Goal: Information Seeking & Learning: Find specific fact

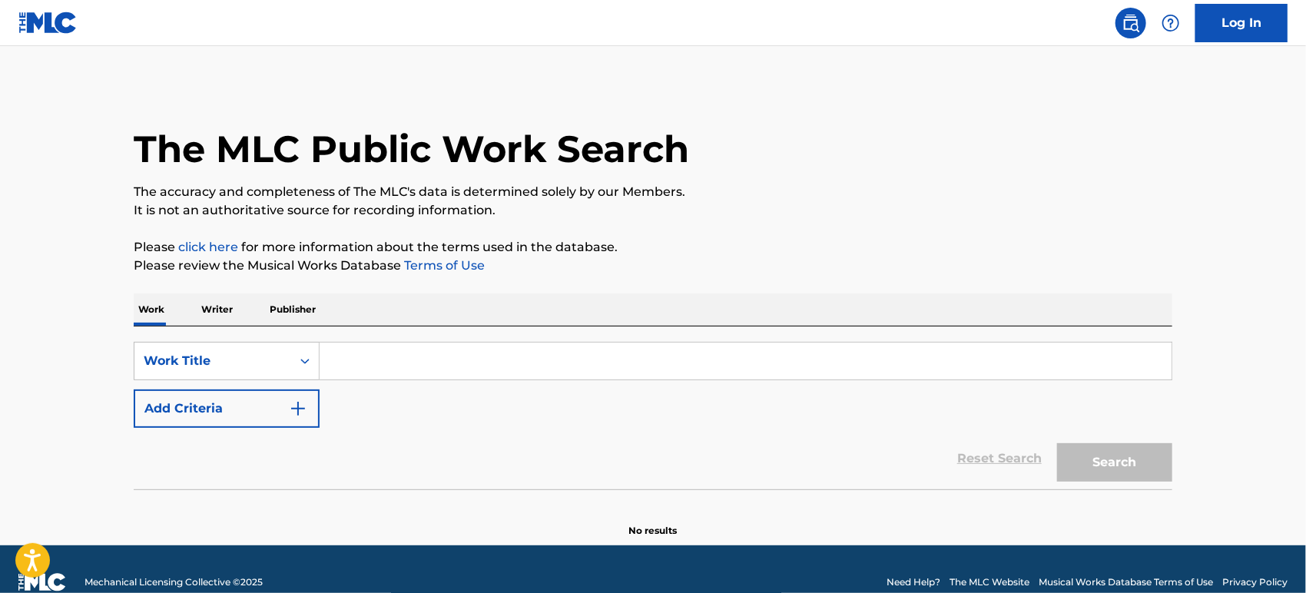
click at [439, 369] on input "Search Form" at bounding box center [746, 361] width 852 height 37
paste input "MI GATA"
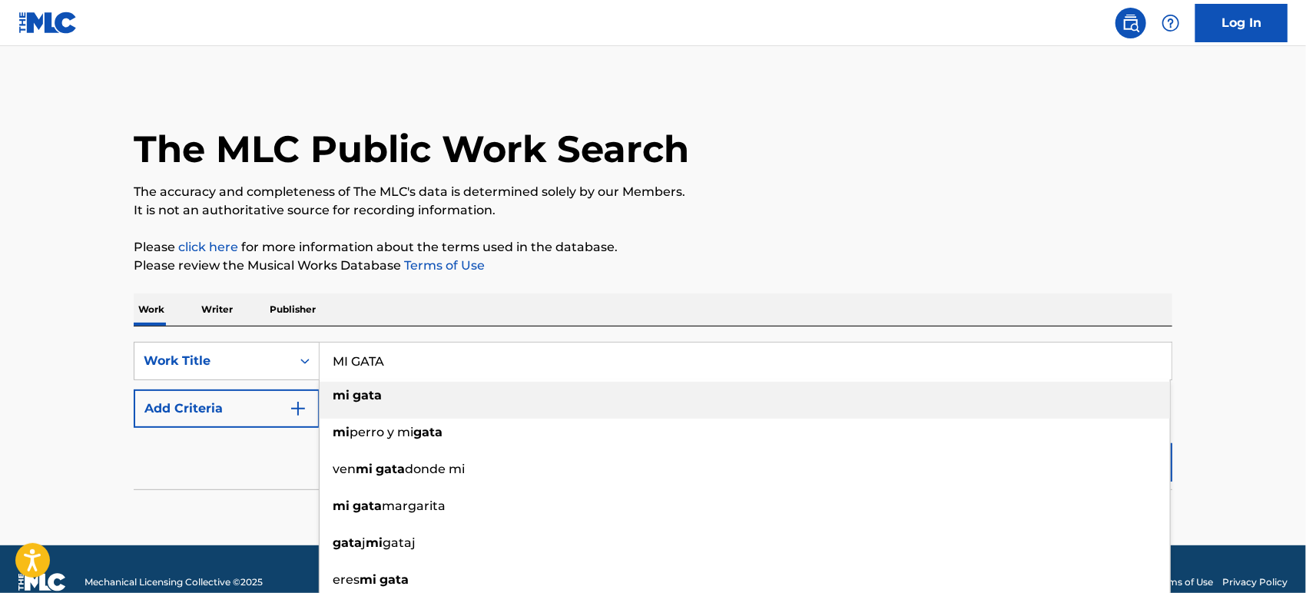
type input "MI GATA"
click at [204, 411] on button "Add Criteria" at bounding box center [227, 408] width 186 height 38
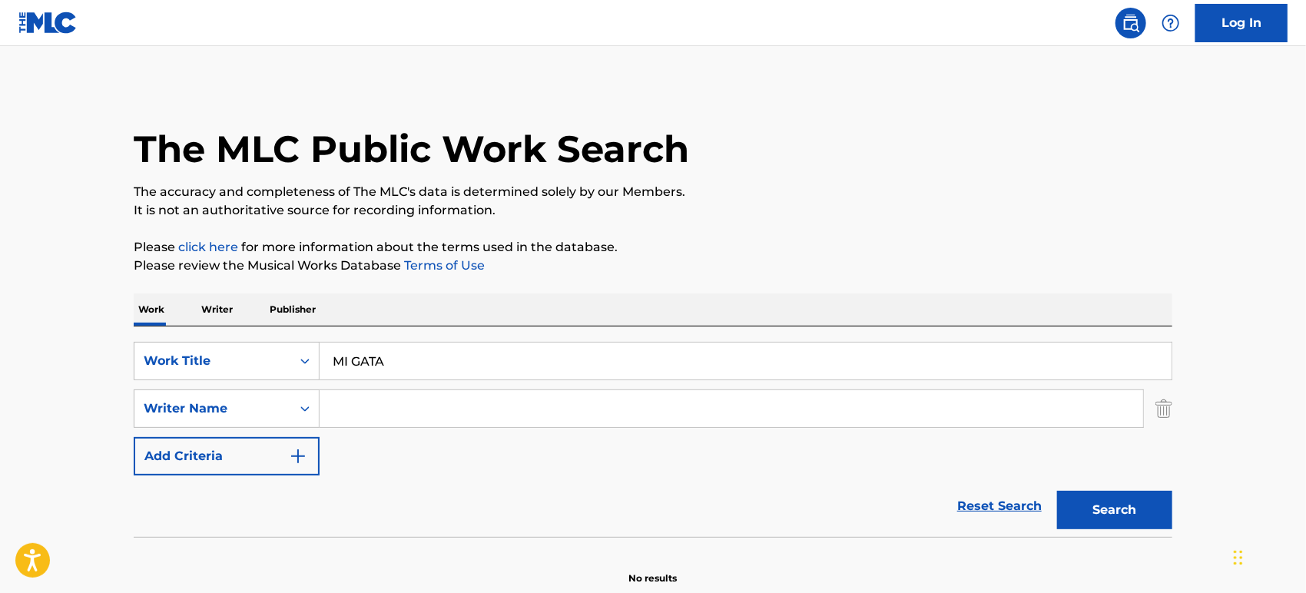
click at [442, 406] on input "Search Form" at bounding box center [732, 408] width 824 height 37
paste input "[PERSON_NAME]"
type input "[PERSON_NAME]"
click at [355, 361] on input "MI GATA" at bounding box center [746, 361] width 852 height 37
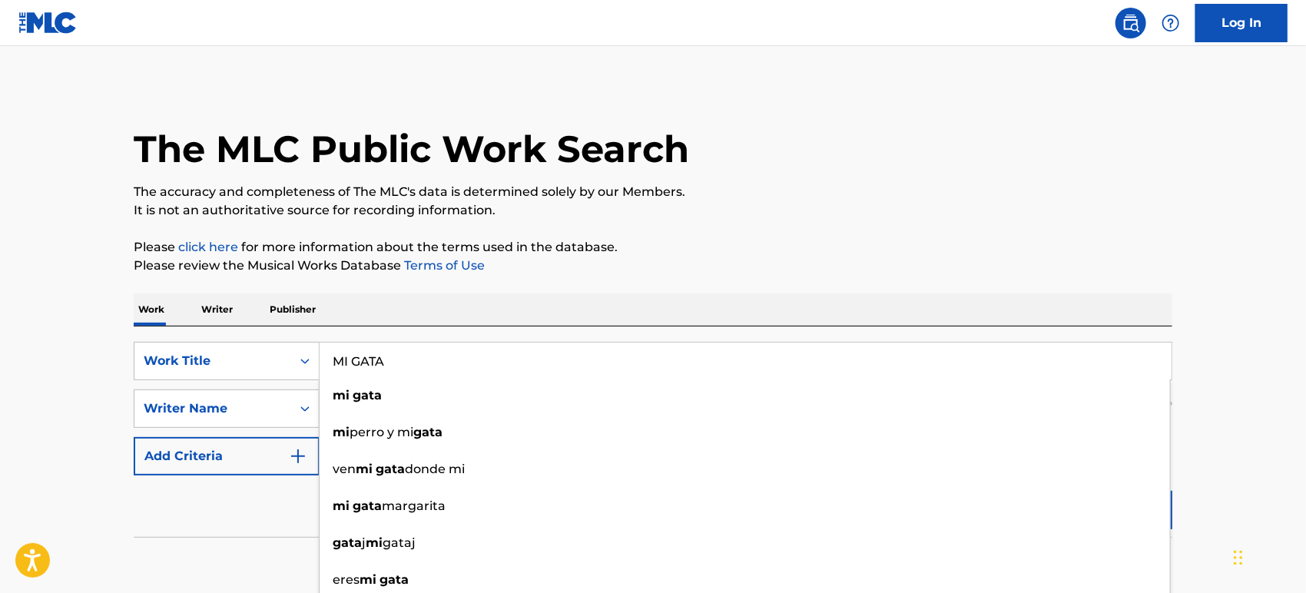
type input "MI GATA"
click at [1206, 271] on main "The MLC Public Work Search The accuracy and completeness of The MLC's data is d…" at bounding box center [653, 319] width 1306 height 547
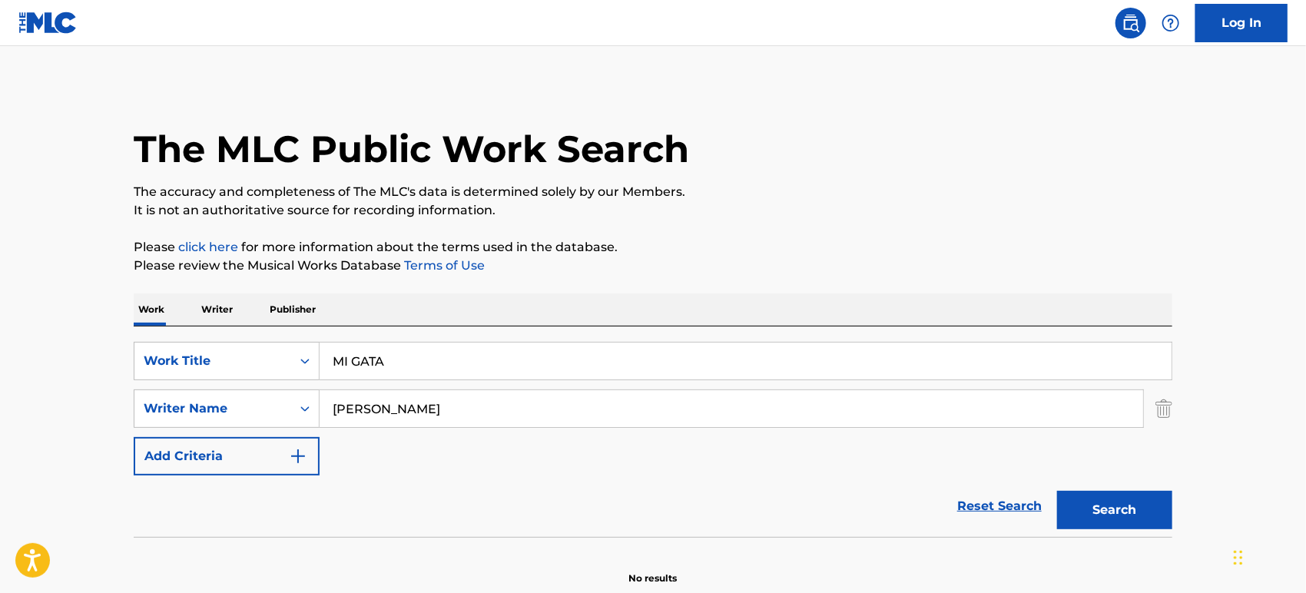
click at [1135, 505] on button "Search" at bounding box center [1114, 510] width 115 height 38
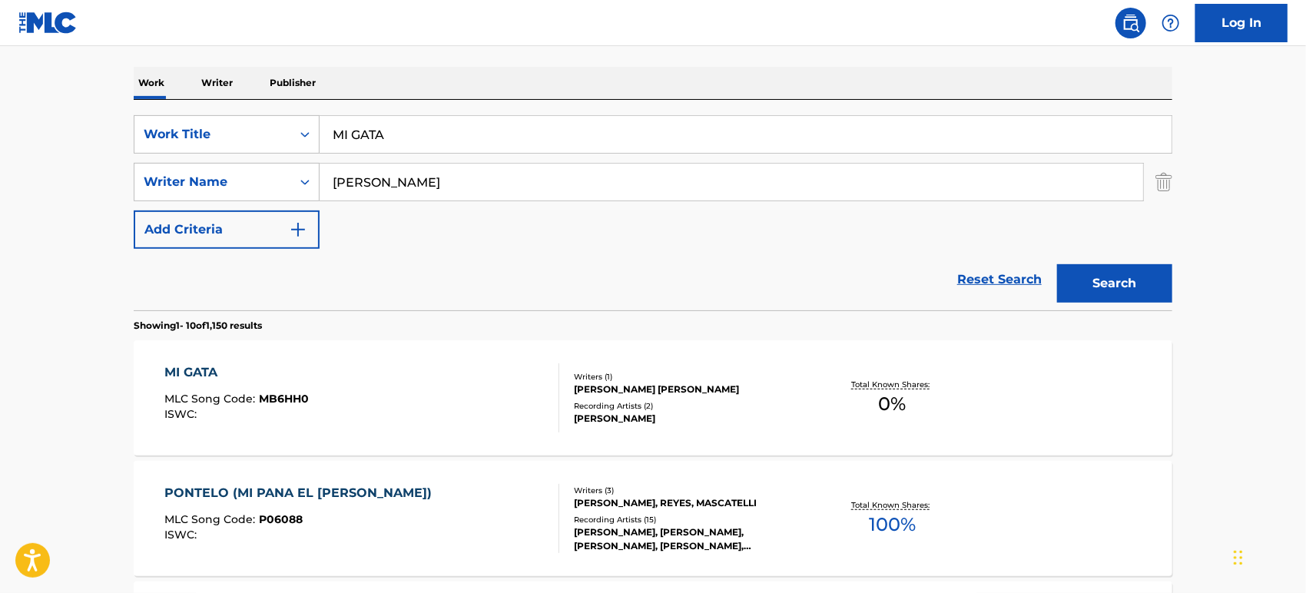
scroll to position [171, 0]
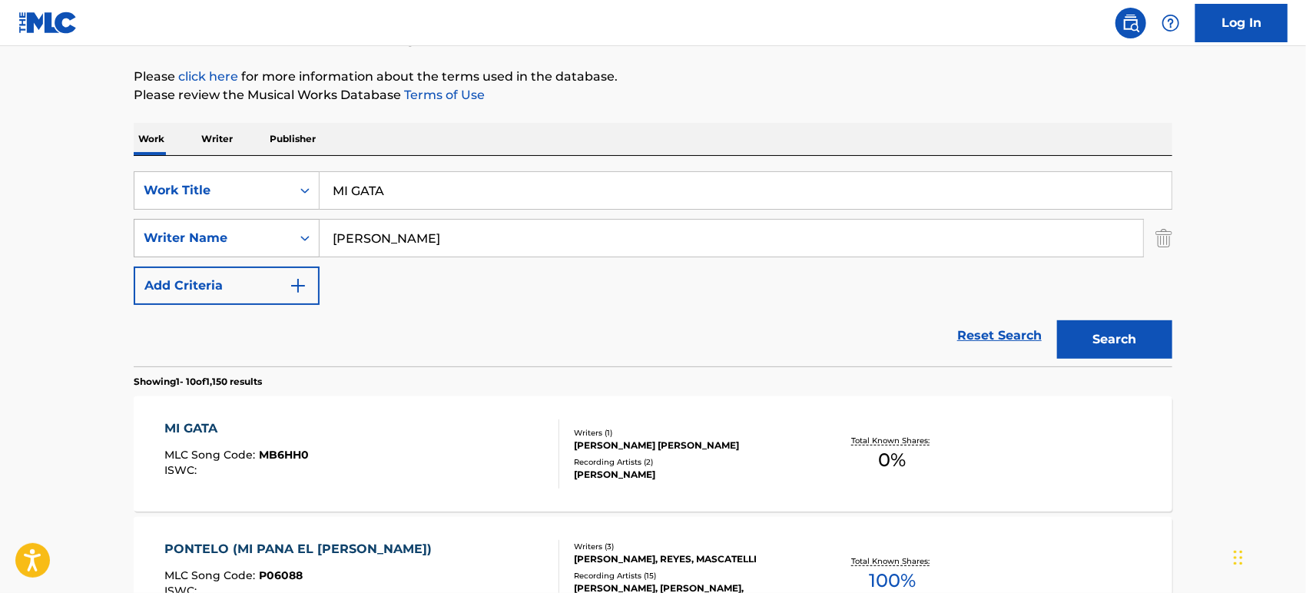
drag, startPoint x: 427, startPoint y: 232, endPoint x: 274, endPoint y: 232, distance: 152.9
click at [277, 234] on div "SearchWithCriteriac67df281-1906-4ebe-94f9-2b02a07fbe4d Writer Name [PERSON_NAME]" at bounding box center [653, 238] width 1039 height 38
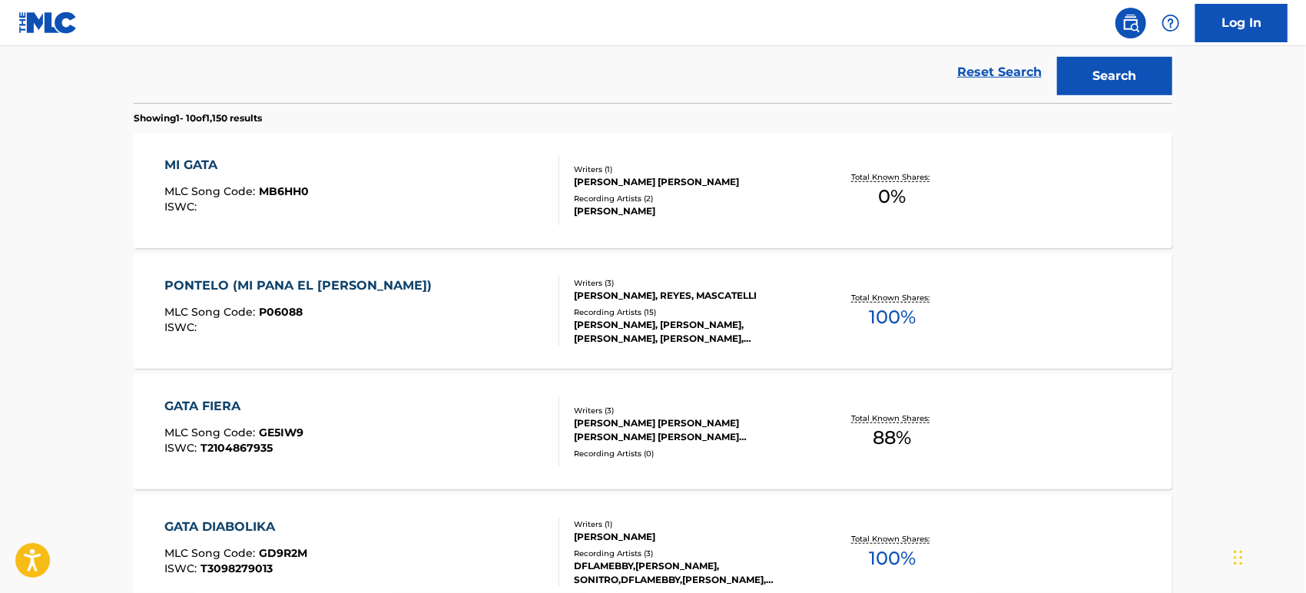
scroll to position [341, 0]
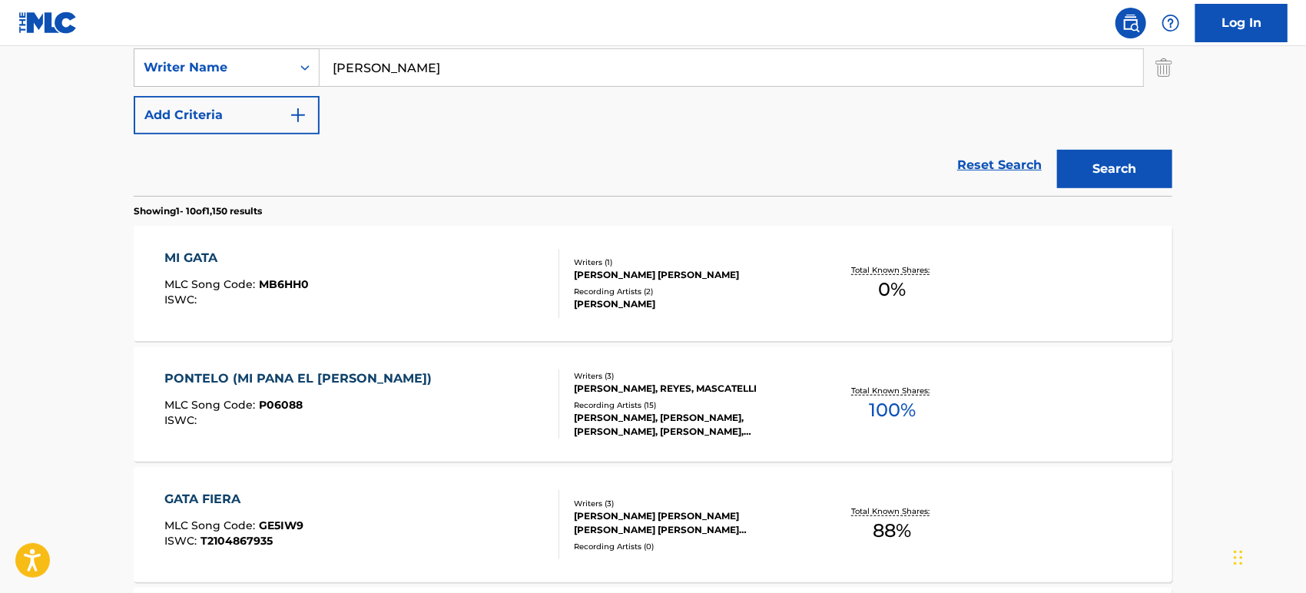
click at [799, 282] on div "Writers ( 1 ) [PERSON_NAME] [PERSON_NAME] Recording Artists ( 2 ) [PERSON_NAME]" at bounding box center [682, 284] width 247 height 55
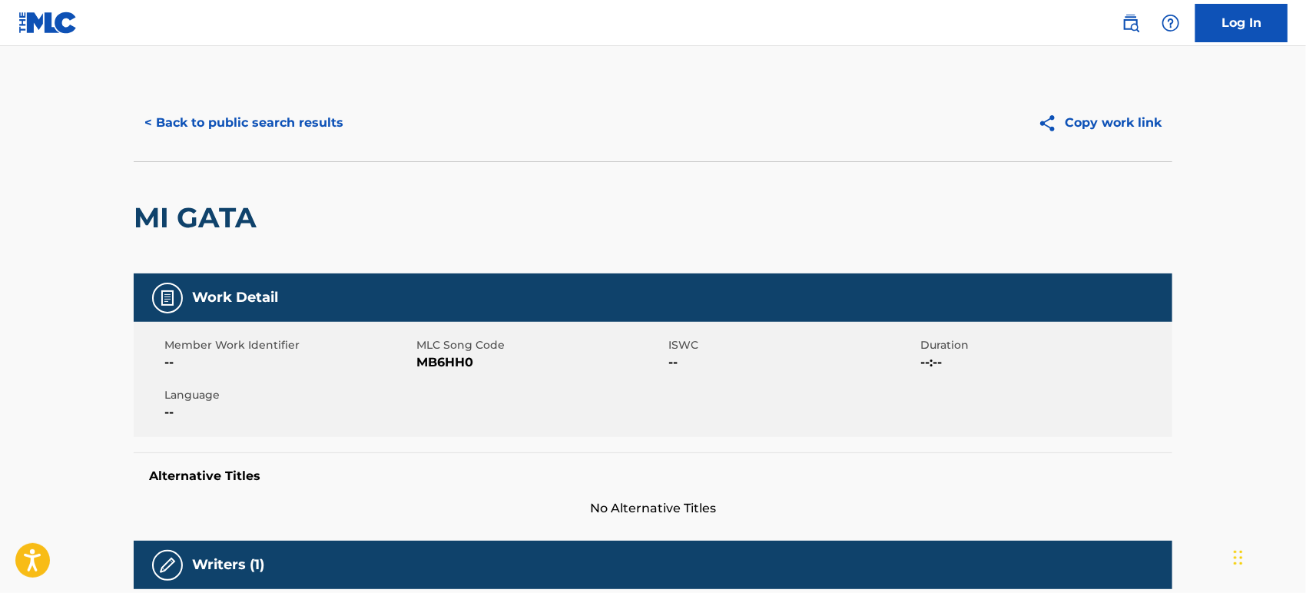
click at [450, 362] on span "MB6HH0" at bounding box center [540, 362] width 248 height 18
copy span "MB6HH0"
click at [446, 373] on div "Member Work Identifier -- MLC Song Code MB6HH0 ISWC -- Duration --:-- Language …" at bounding box center [653, 379] width 1039 height 115
click at [446, 362] on span "MB6HH0" at bounding box center [540, 362] width 248 height 18
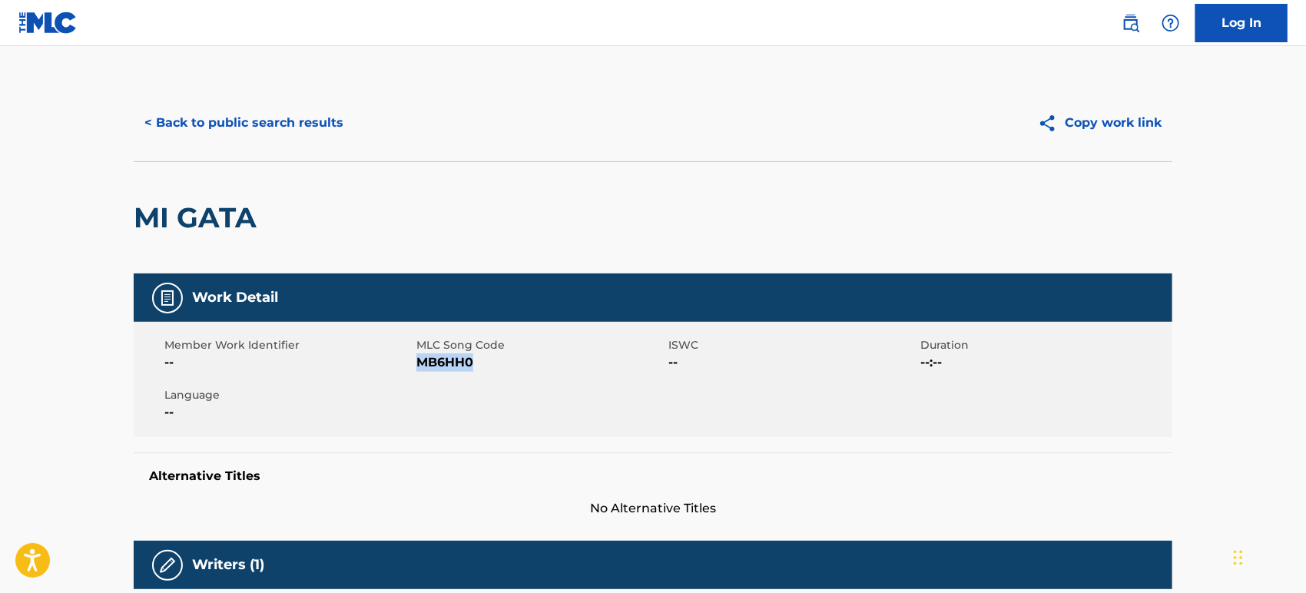
click at [446, 362] on span "MB6HH0" at bounding box center [540, 362] width 248 height 18
copy span "MB6HH0"
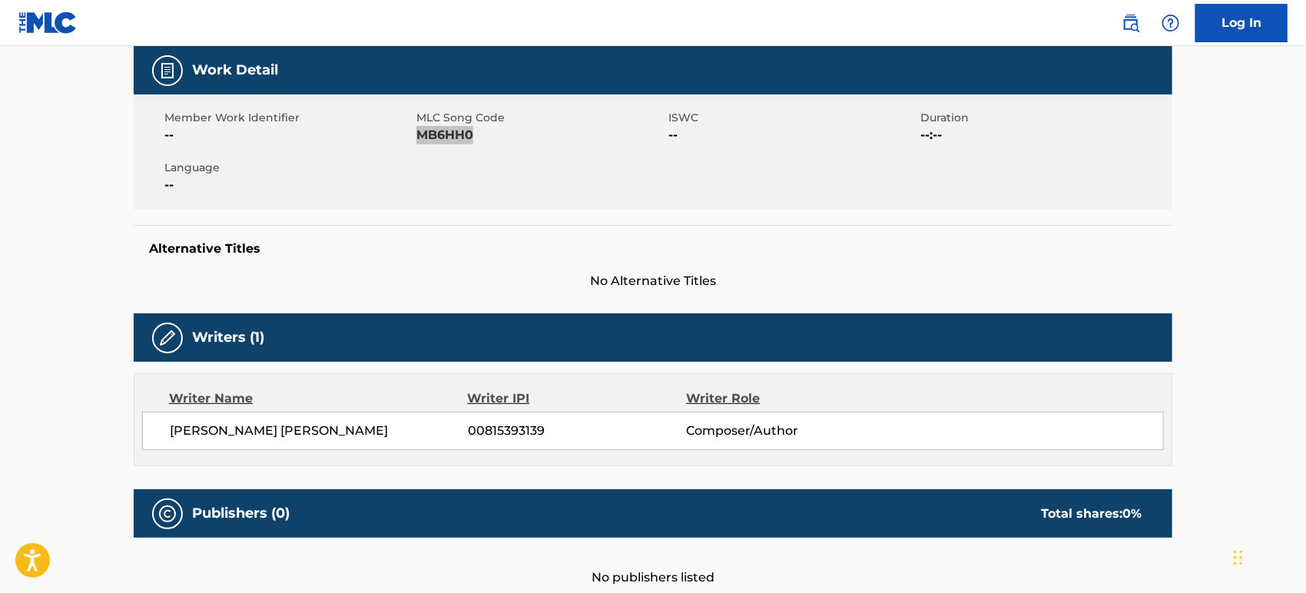
scroll to position [14, 0]
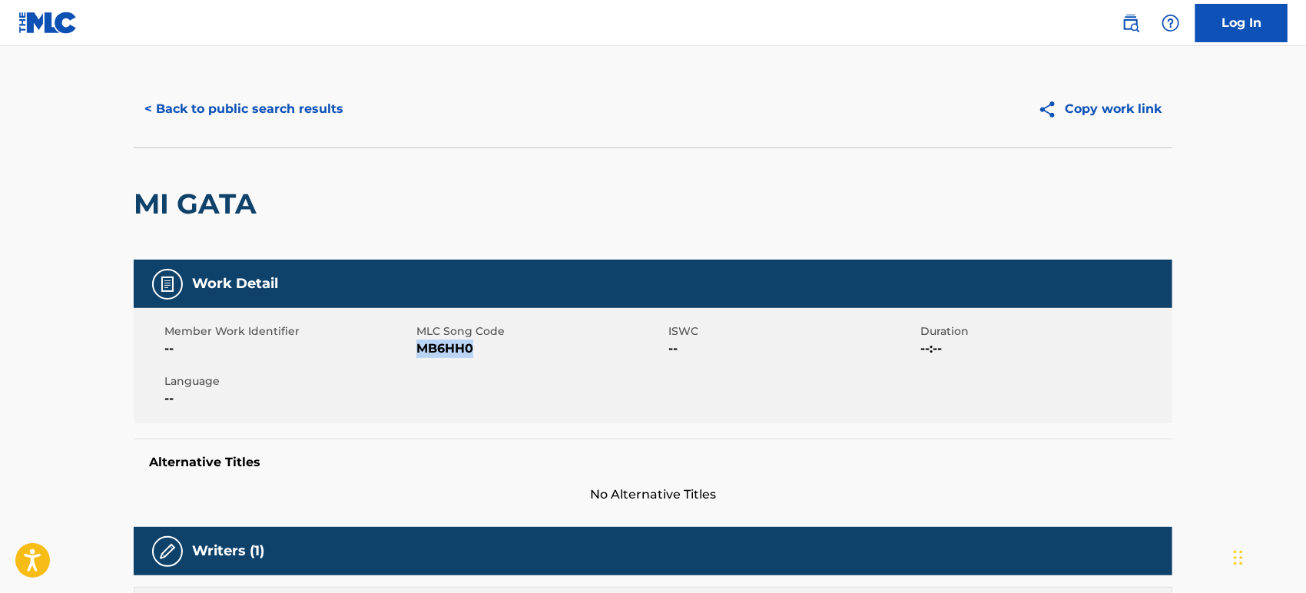
click at [201, 97] on button "< Back to public search results" at bounding box center [244, 109] width 220 height 38
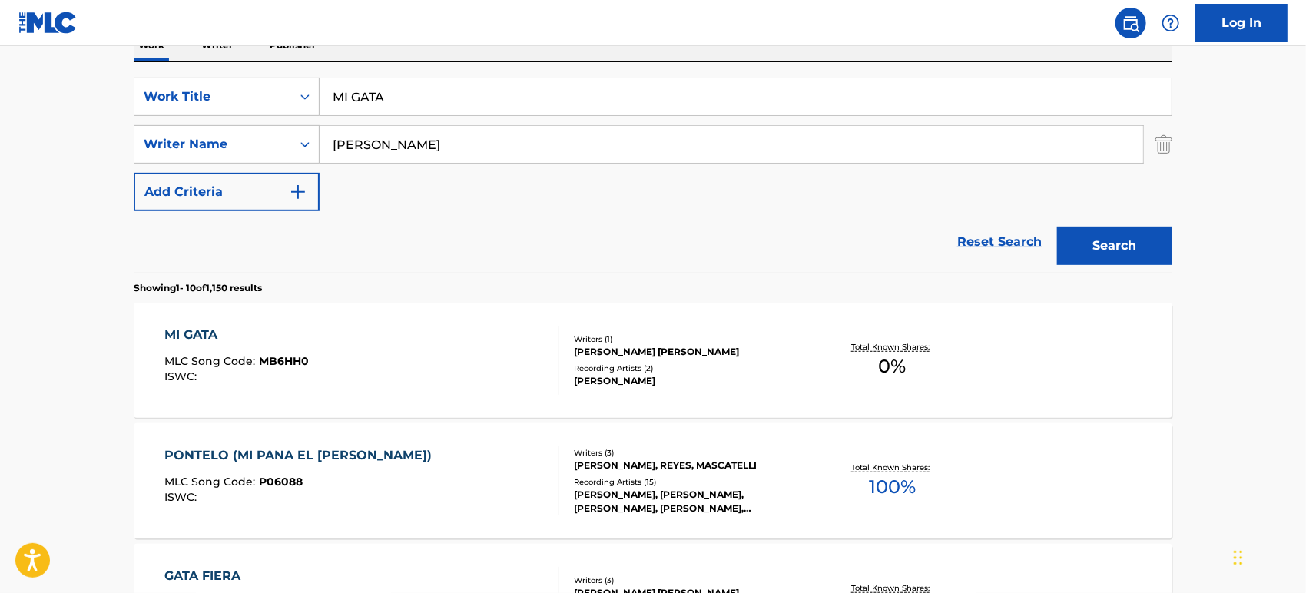
scroll to position [171, 0]
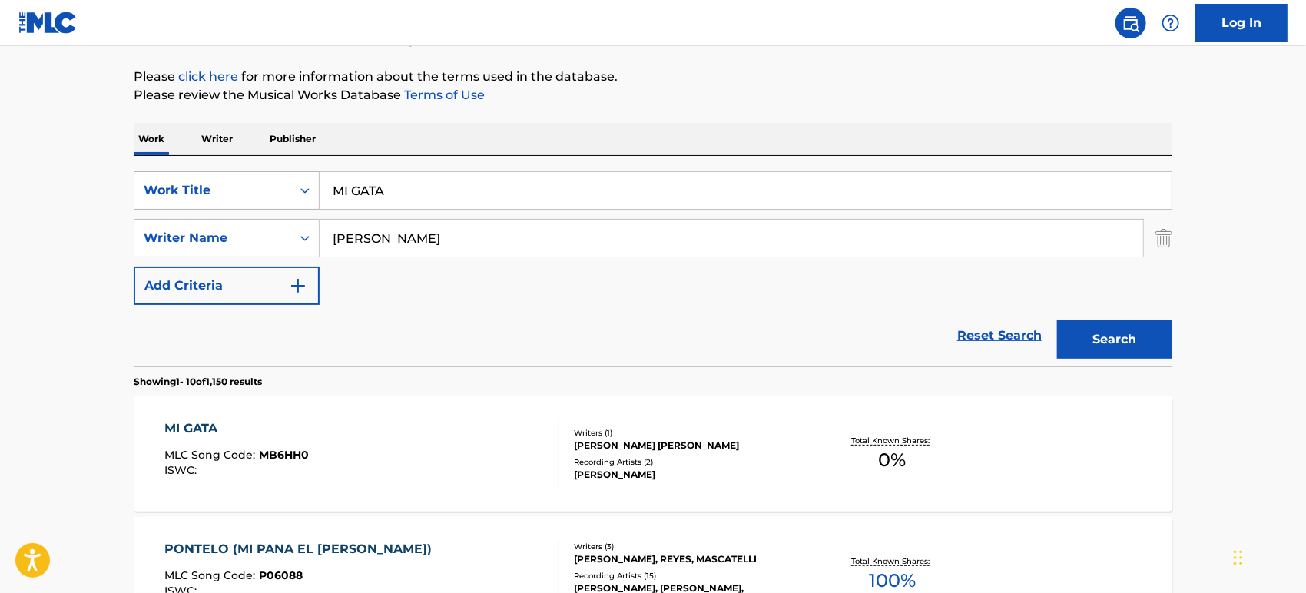
drag, startPoint x: 308, startPoint y: 183, endPoint x: 262, endPoint y: 183, distance: 46.1
click at [259, 183] on div "SearchWithCriteriae48a51d5-3299-4934-9a8f-7f1a849cb2af Work Title MI GATA" at bounding box center [653, 190] width 1039 height 38
paste input "La League"
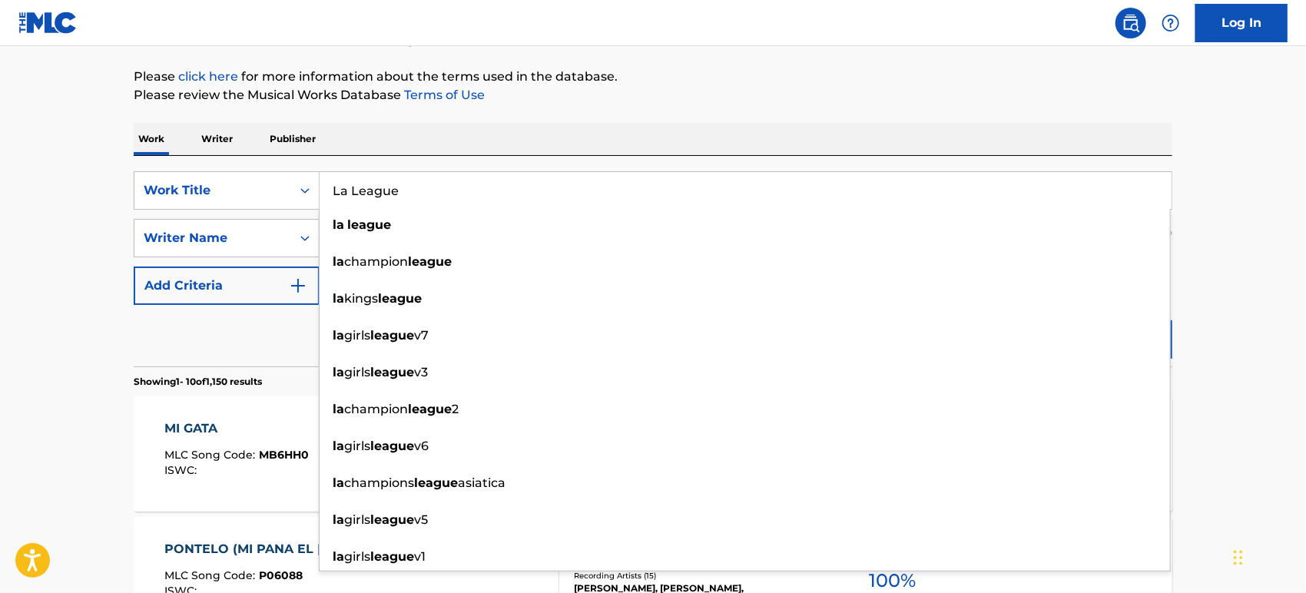
type input "La League"
click at [227, 326] on div "Reset Search Search" at bounding box center [653, 335] width 1039 height 61
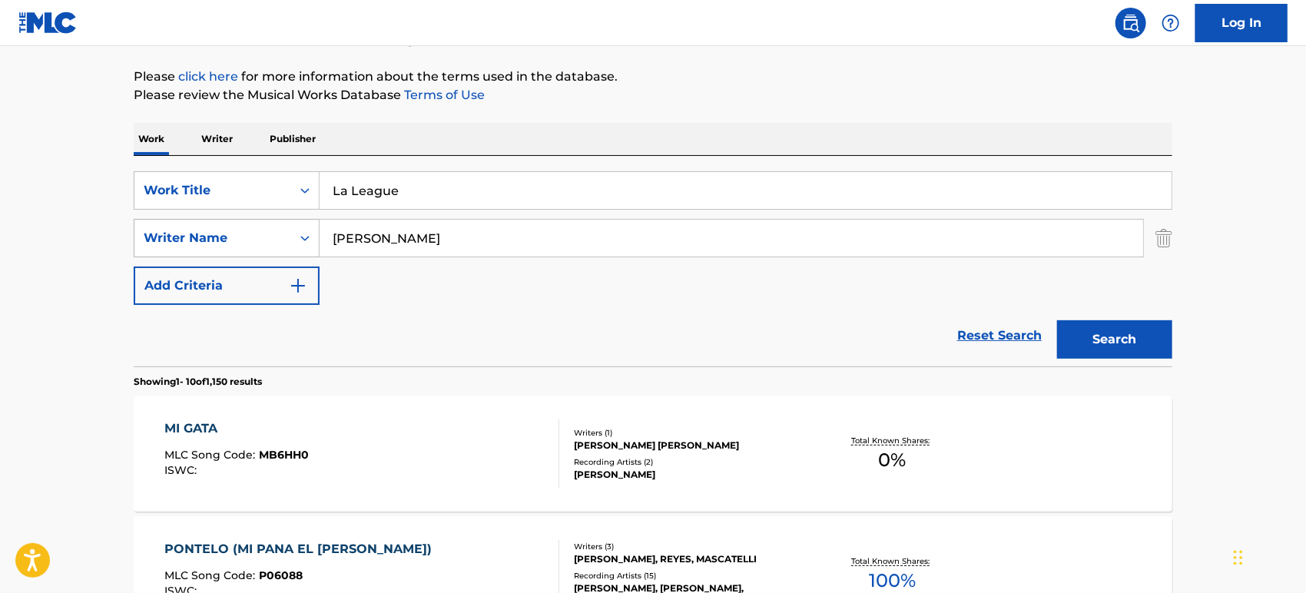
drag, startPoint x: 455, startPoint y: 232, endPoint x: 297, endPoint y: 234, distance: 157.5
click at [299, 234] on div "SearchWithCriteriac67df281-1906-4ebe-94f9-2b02a07fbe4d Writer Name [PERSON_NAME]" at bounding box center [653, 238] width 1039 height 38
click at [784, 349] on div "Reset Search Search" at bounding box center [653, 335] width 1039 height 61
click at [268, 277] on button "Add Criteria" at bounding box center [227, 286] width 186 height 38
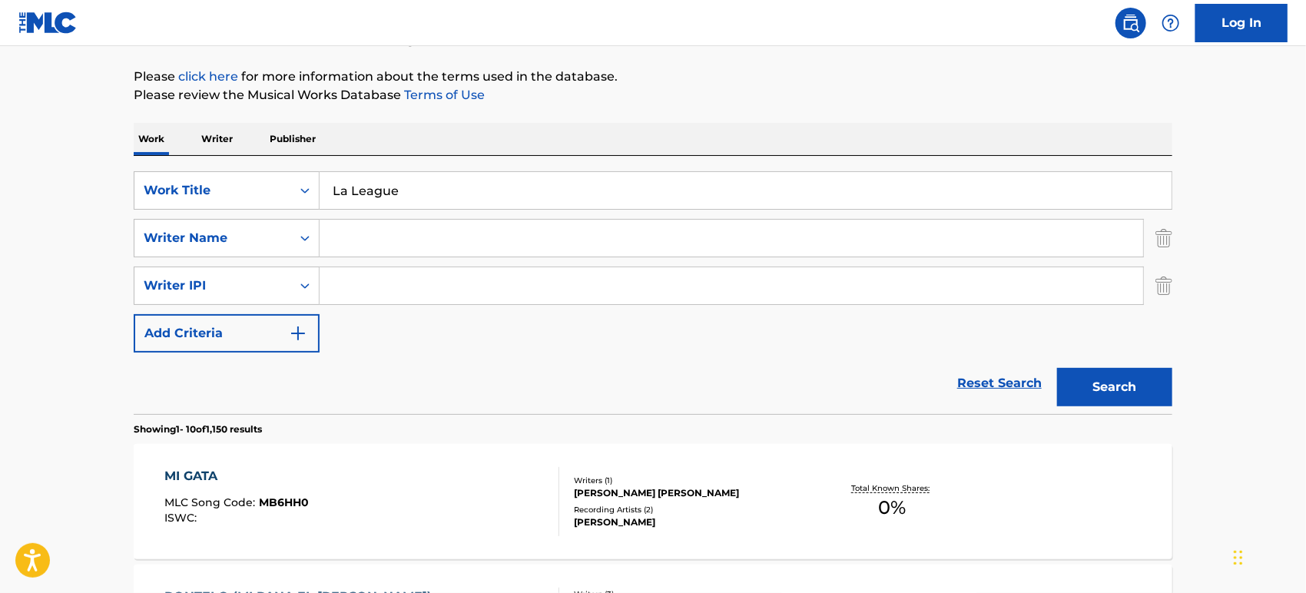
click at [270, 318] on button "Add Criteria" at bounding box center [227, 333] width 186 height 38
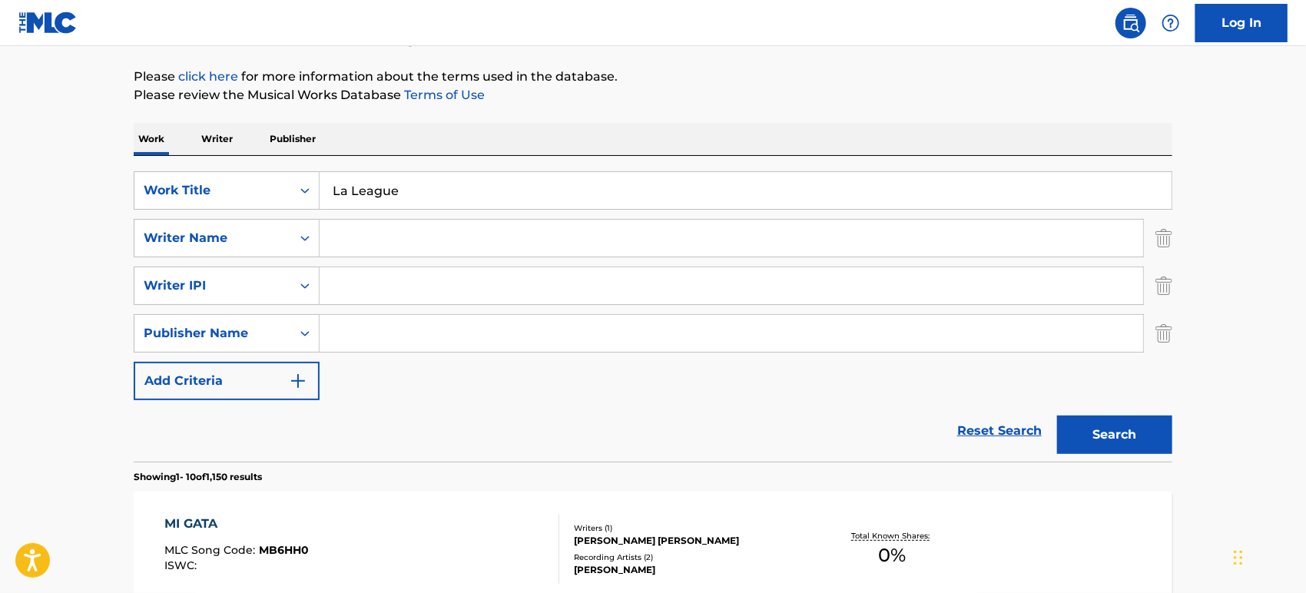
click at [259, 367] on button "Add Criteria" at bounding box center [227, 381] width 186 height 38
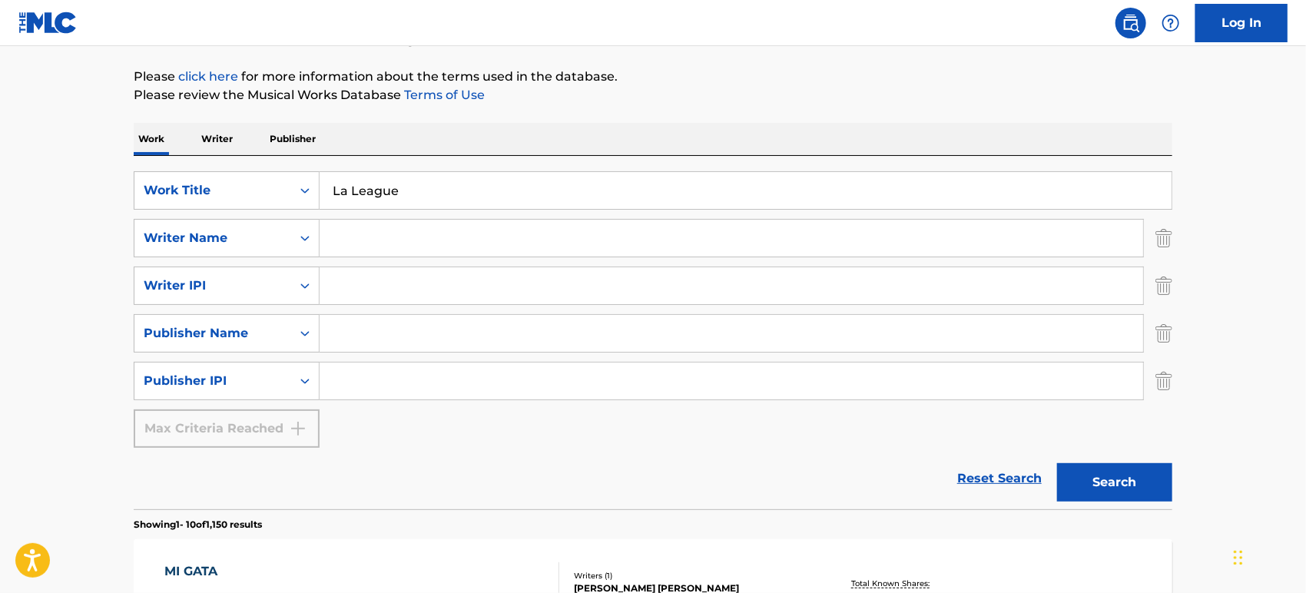
click at [443, 185] on input "La League" at bounding box center [746, 190] width 852 height 37
click at [1166, 372] on img "Search Form" at bounding box center [1163, 381] width 17 height 38
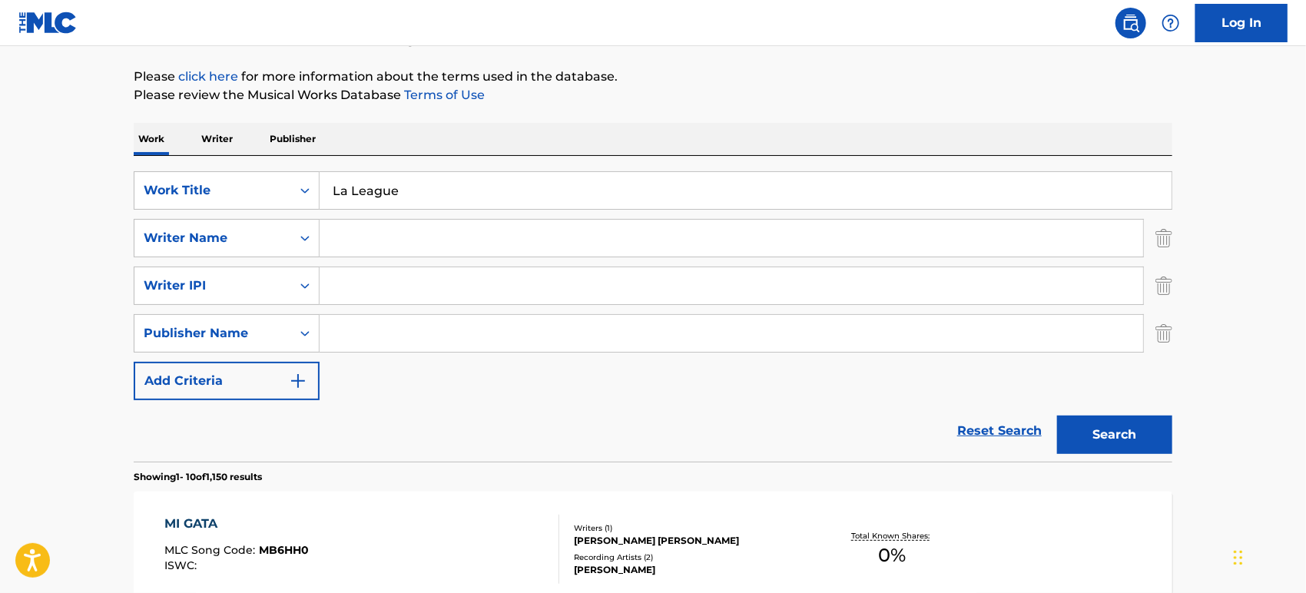
click at [1166, 330] on img "Search Form" at bounding box center [1163, 333] width 17 height 38
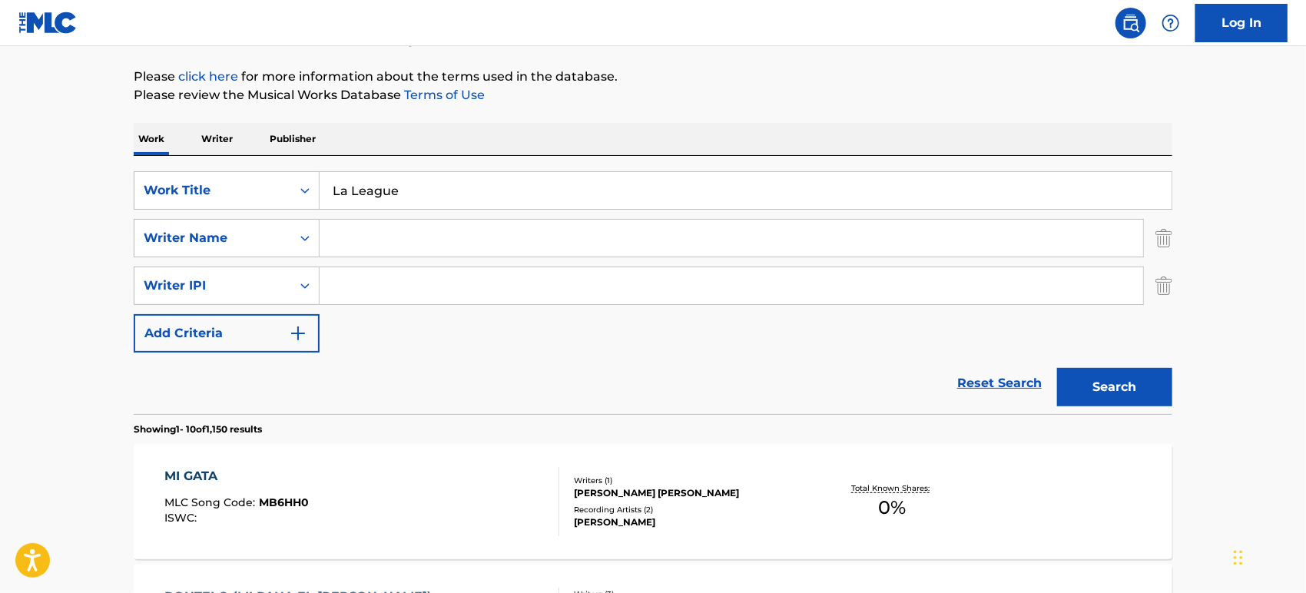
click at [1168, 286] on img "Search Form" at bounding box center [1163, 286] width 17 height 38
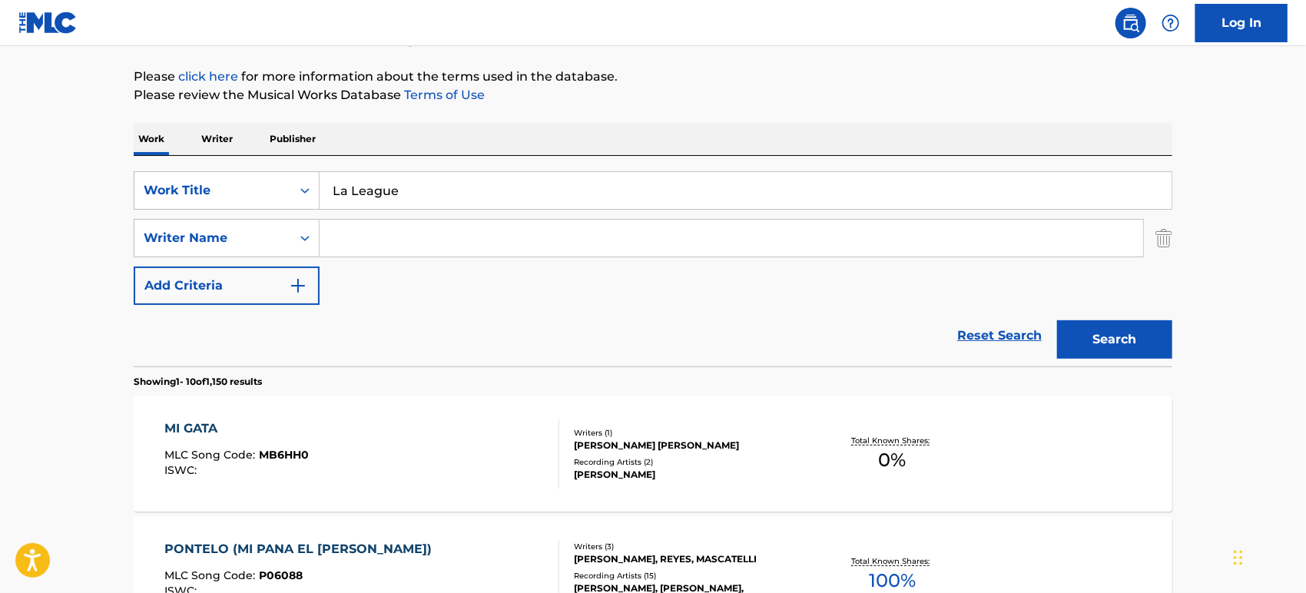
click at [1158, 237] on img "Search Form" at bounding box center [1163, 238] width 17 height 38
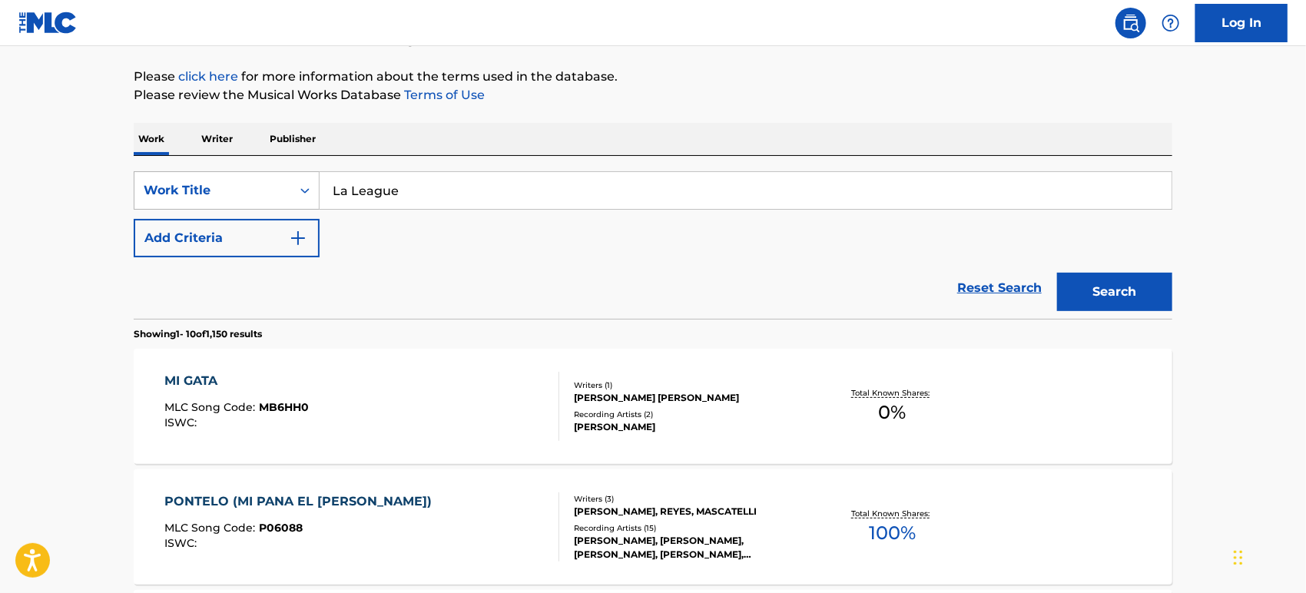
drag, startPoint x: 462, startPoint y: 173, endPoint x: 247, endPoint y: 187, distance: 216.3
click at [247, 187] on div "SearchWithCriteriae48a51d5-3299-4934-9a8f-7f1a849cb2af Work Title La League" at bounding box center [653, 190] width 1039 height 38
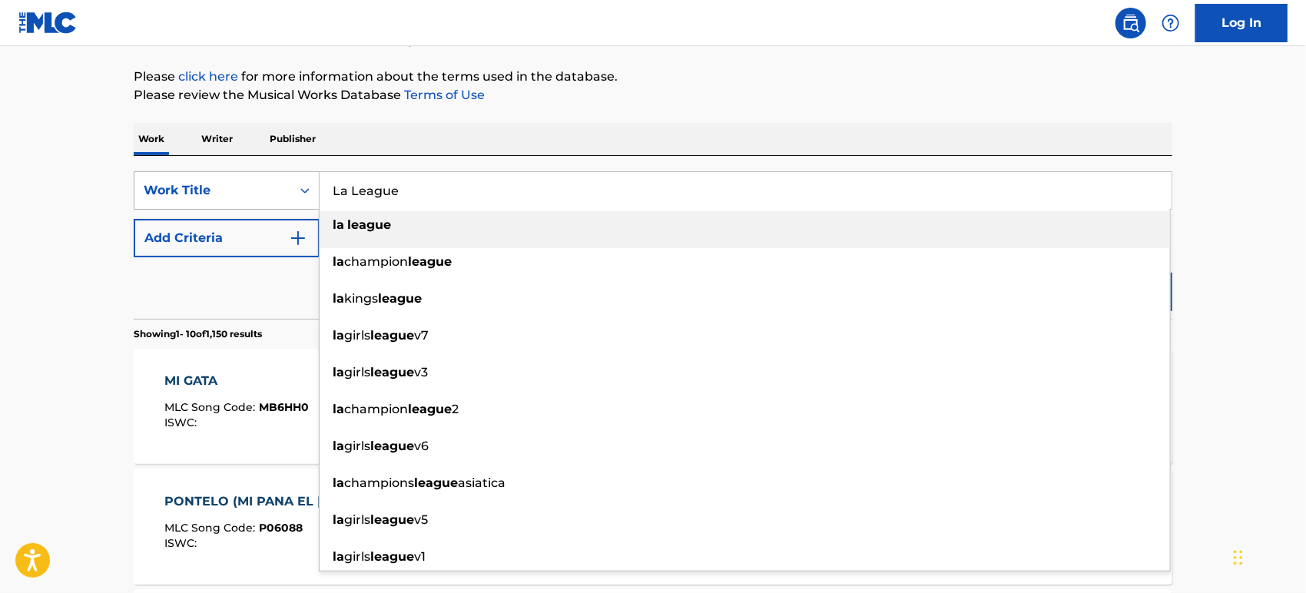
paste input "DANG"
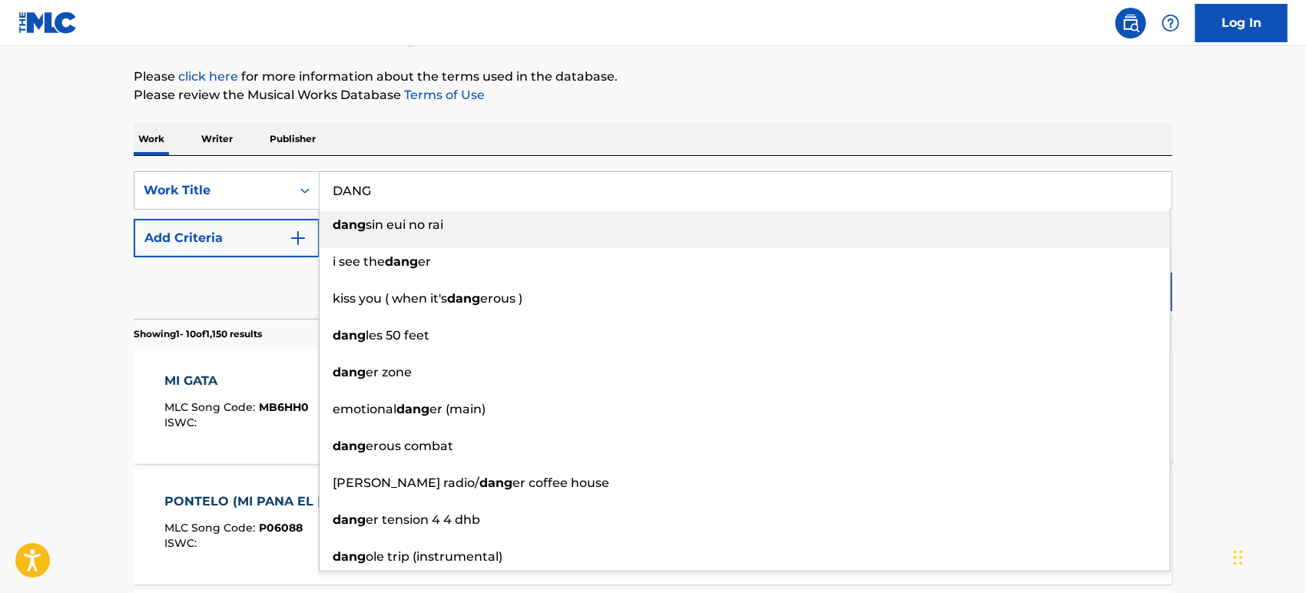
click at [430, 188] on input "DANG" at bounding box center [746, 190] width 852 height 37
type input "DANG"
click at [182, 260] on div "Reset Search Search" at bounding box center [653, 287] width 1039 height 61
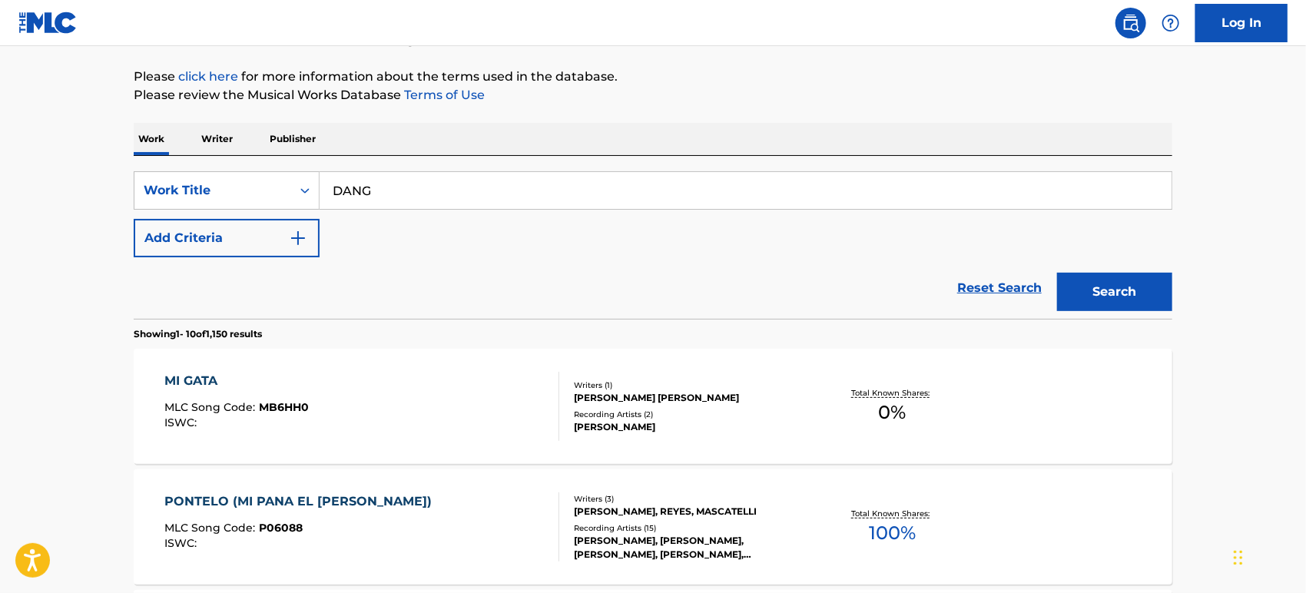
click at [231, 241] on button "Add Criteria" at bounding box center [227, 238] width 186 height 38
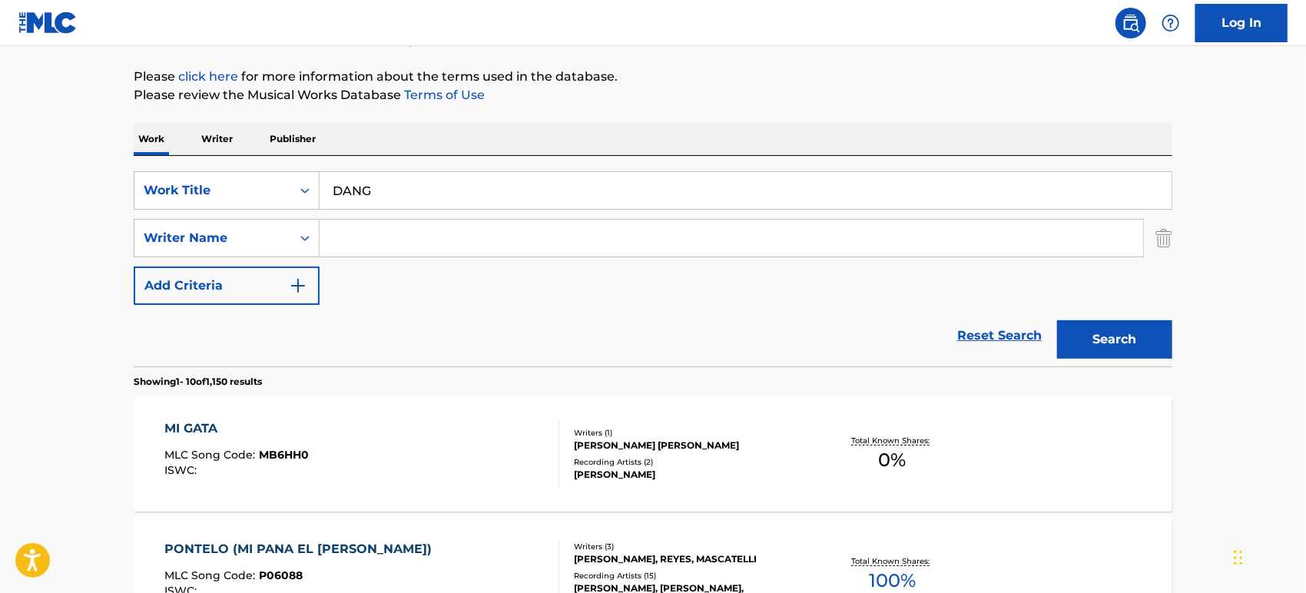
click at [436, 238] on input "Search Form" at bounding box center [732, 238] width 824 height 37
paste input "[PERSON_NAME]"
type input "[PERSON_NAME]"
click at [1089, 331] on button "Search" at bounding box center [1114, 339] width 115 height 38
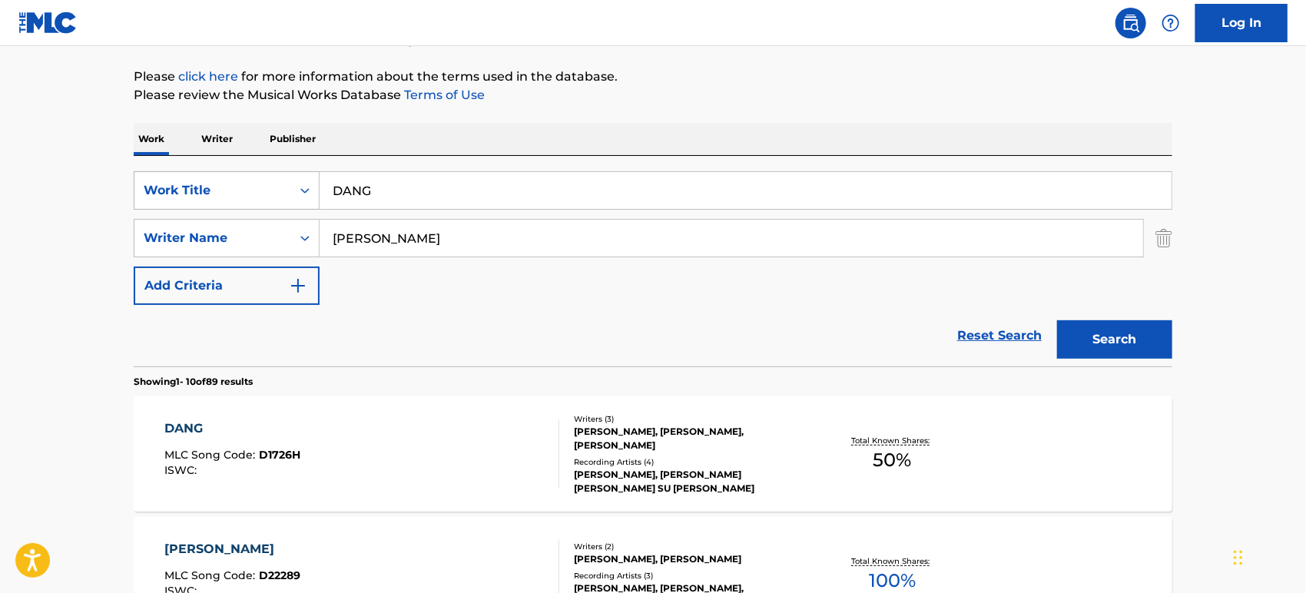
drag, startPoint x: 383, startPoint y: 201, endPoint x: 290, endPoint y: 189, distance: 94.4
click at [290, 189] on div "SearchWithCriteriae48a51d5-3299-4934-9a8f-7f1a849cb2af Work Title DANG" at bounding box center [653, 190] width 1039 height 38
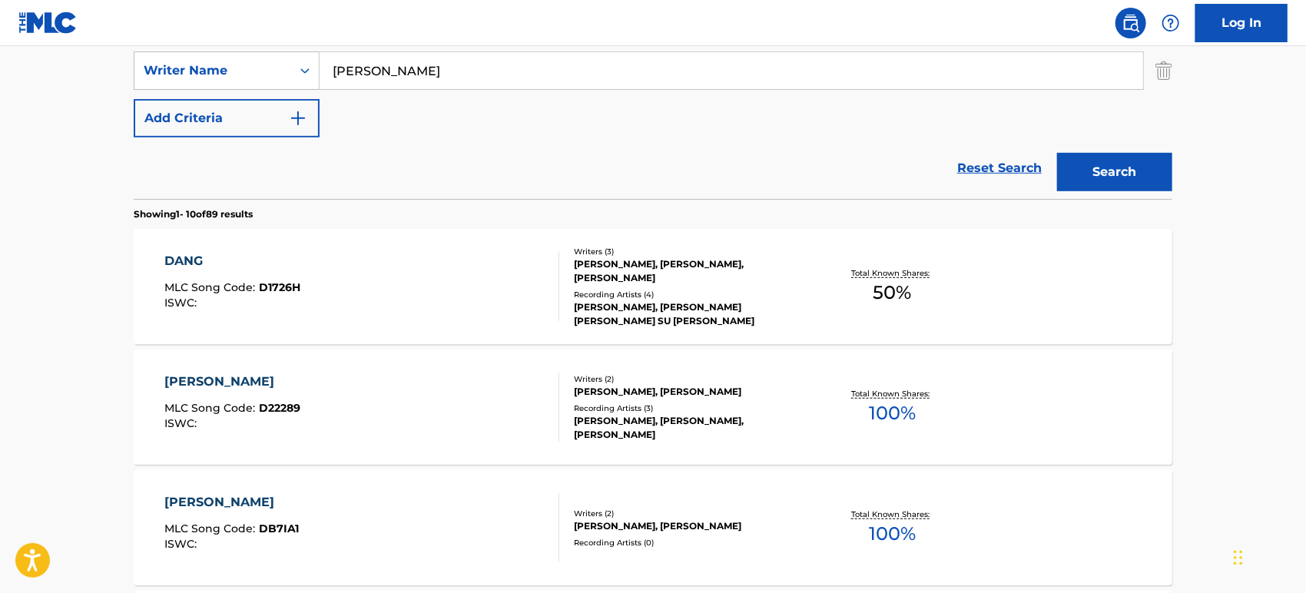
scroll to position [341, 0]
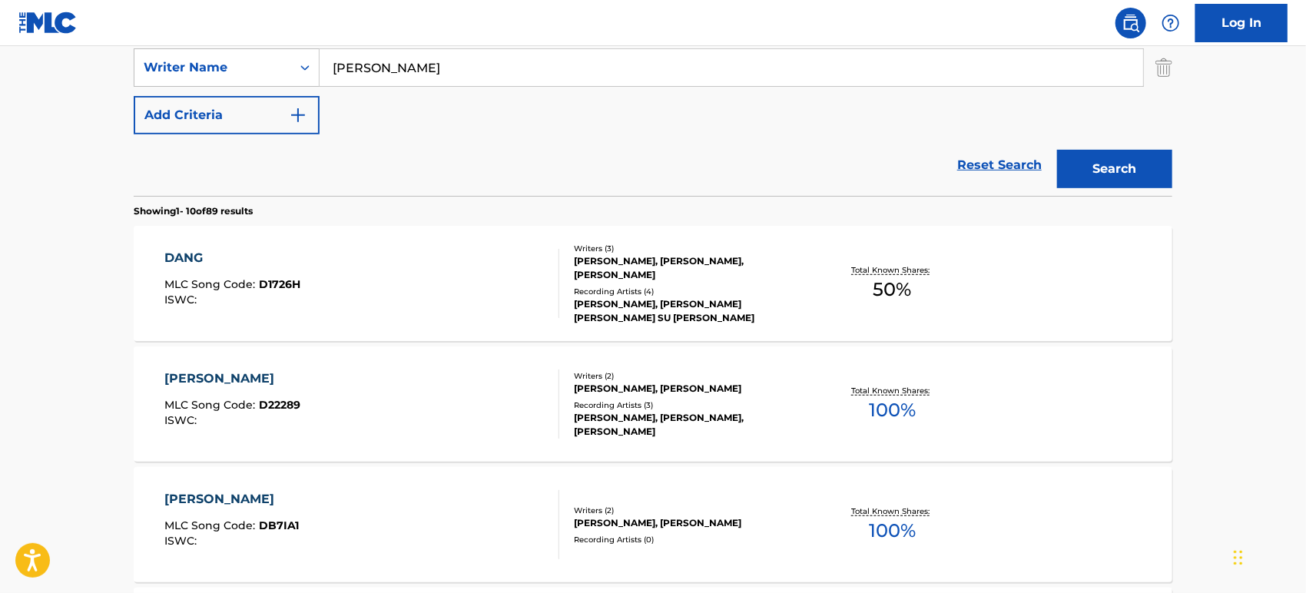
click at [357, 293] on div "DANG MLC Song Code : D1726H ISWC :" at bounding box center [362, 283] width 395 height 69
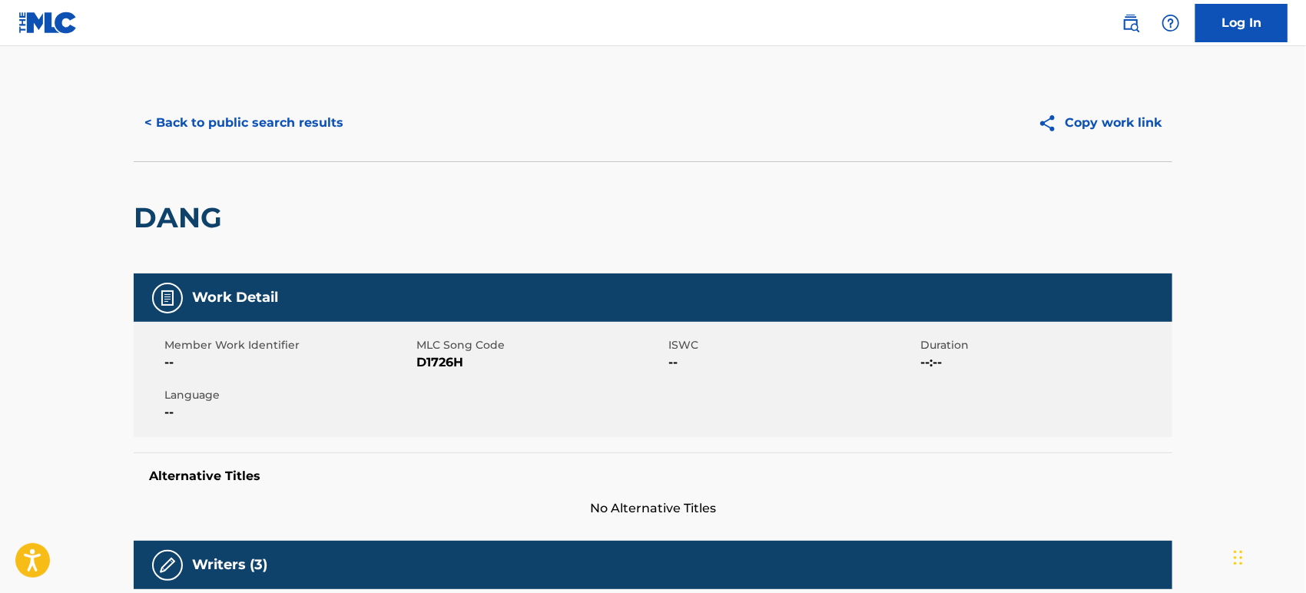
click at [427, 363] on span "D1726H" at bounding box center [540, 362] width 248 height 18
copy span "D1726H"
click at [191, 121] on button "< Back to public search results" at bounding box center [244, 123] width 220 height 38
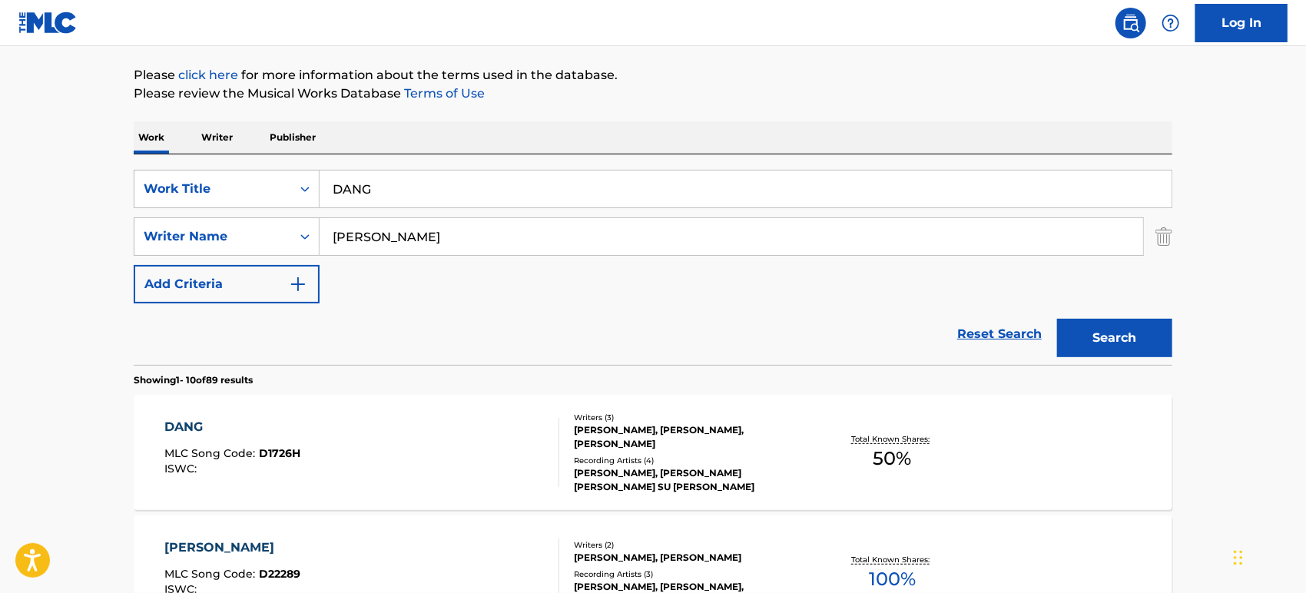
scroll to position [171, 0]
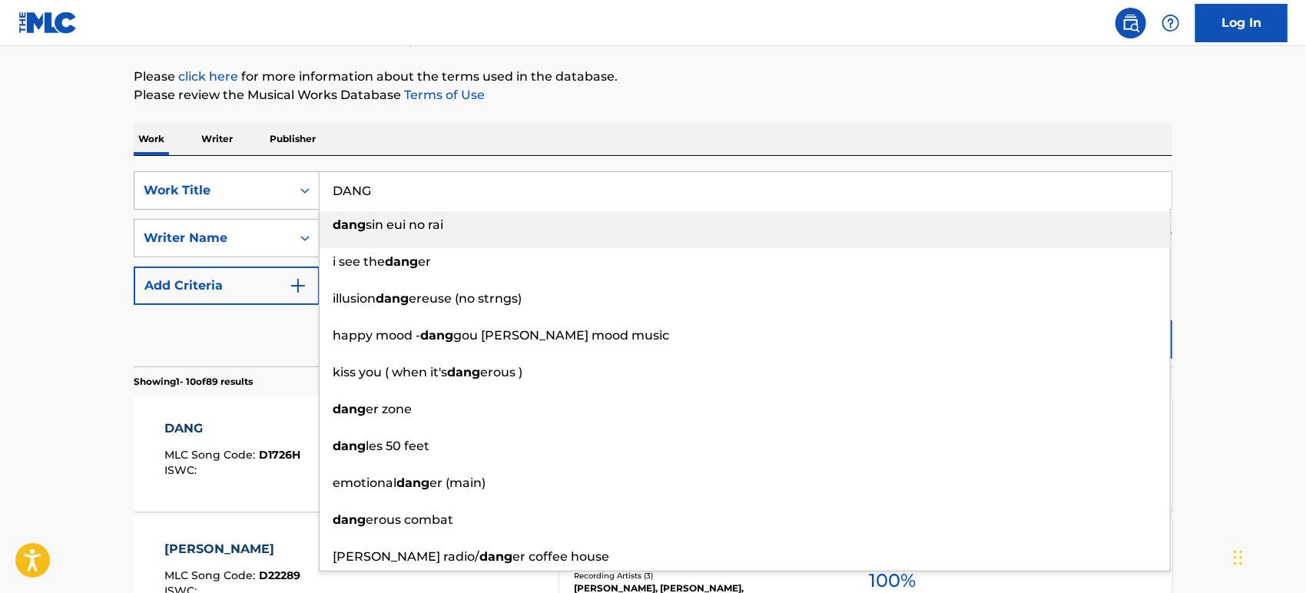
drag, startPoint x: 399, startPoint y: 190, endPoint x: 221, endPoint y: 177, distance: 178.7
click at [224, 177] on div "SearchWithCriteriae48a51d5-3299-4934-9a8f-7f1a849cb2af Work Title [PERSON_NAME]…" at bounding box center [653, 190] width 1039 height 38
paste input "当（LIVE）"
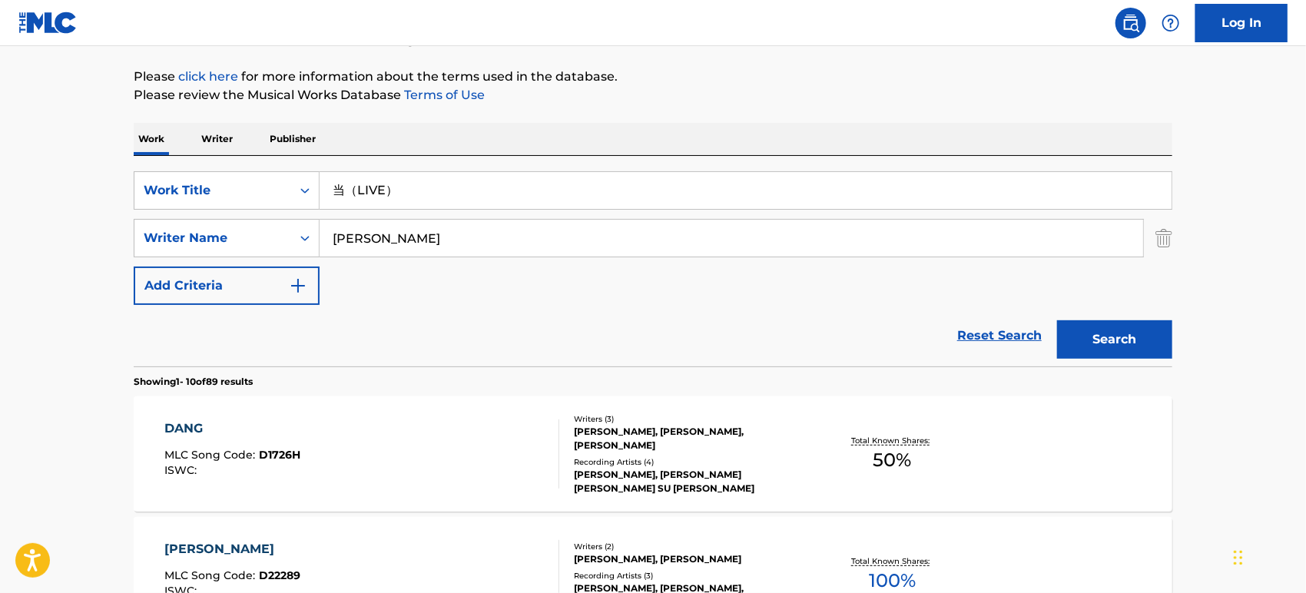
click at [1057, 320] on button "Search" at bounding box center [1114, 339] width 115 height 38
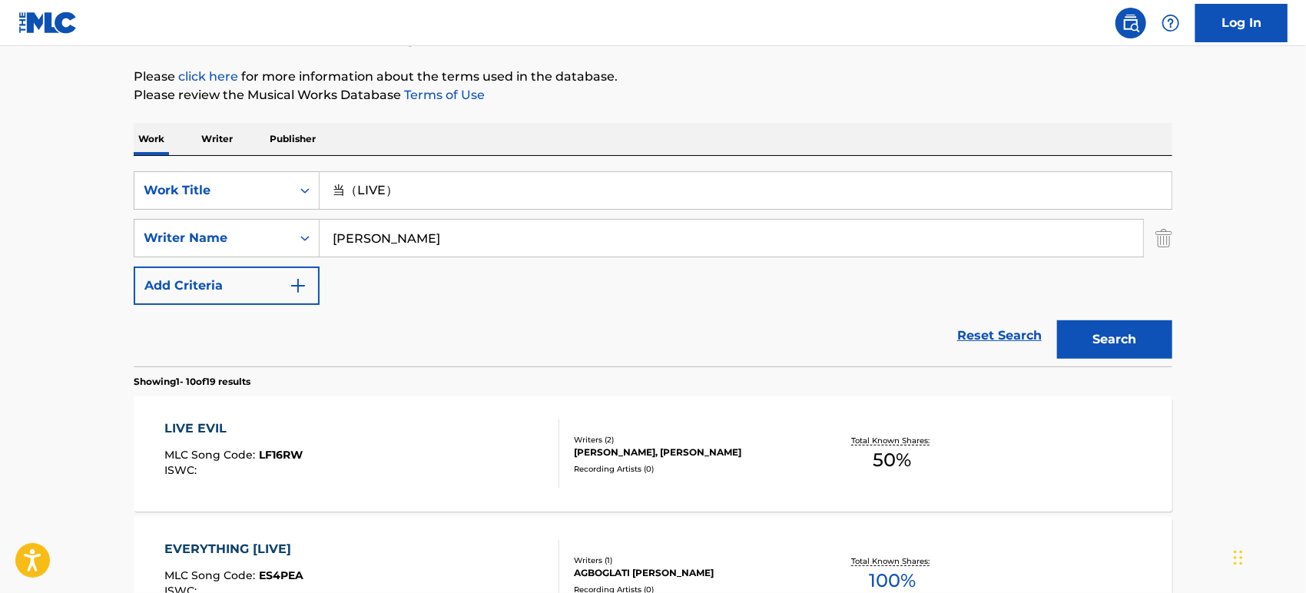
click at [361, 195] on input "当（LIVE）" at bounding box center [746, 190] width 852 height 37
click at [1057, 320] on button "Search" at bounding box center [1114, 339] width 115 height 38
drag, startPoint x: 469, startPoint y: 200, endPoint x: 352, endPoint y: 196, distance: 117.6
click at [352, 196] on input "当（LIVE）" at bounding box center [746, 190] width 852 height 37
type input "当"
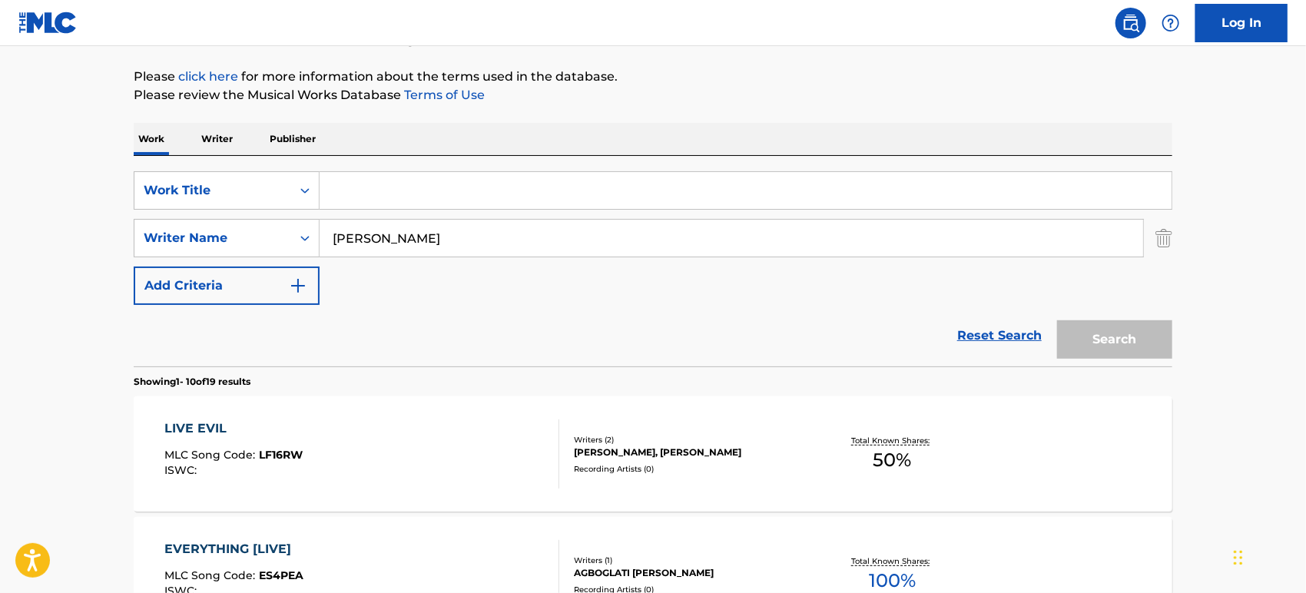
paste input "当（LIVE）"
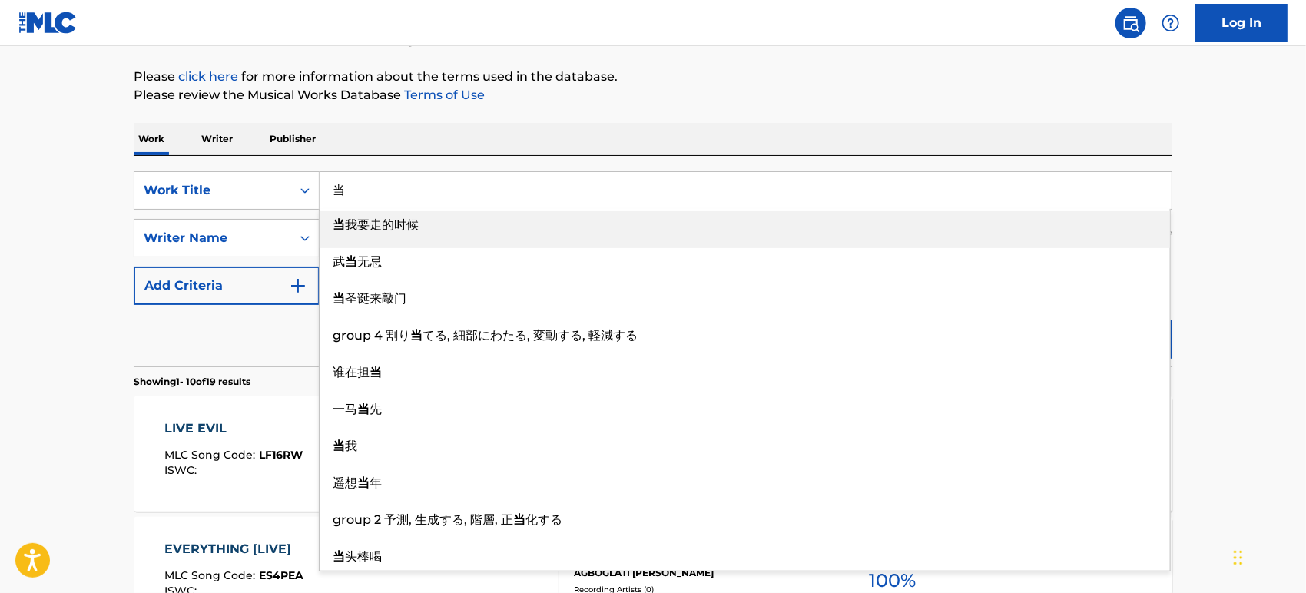
click at [362, 185] on input "当" at bounding box center [746, 190] width 852 height 37
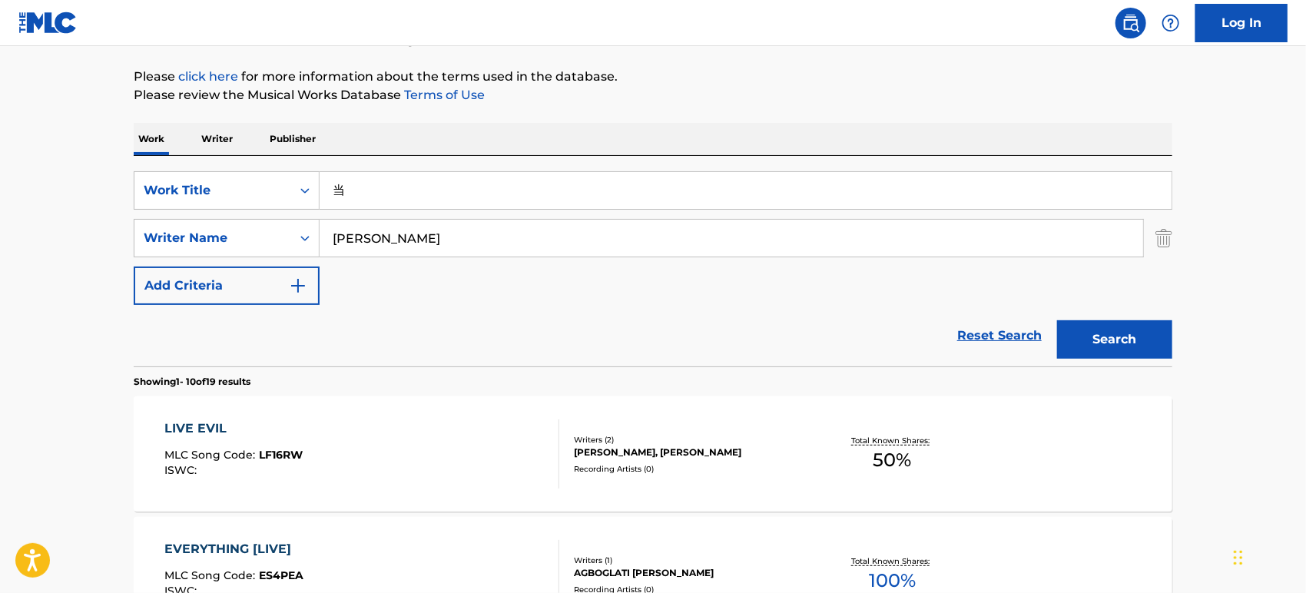
type input "当"
click at [1057, 320] on button "Search" at bounding box center [1114, 339] width 115 height 38
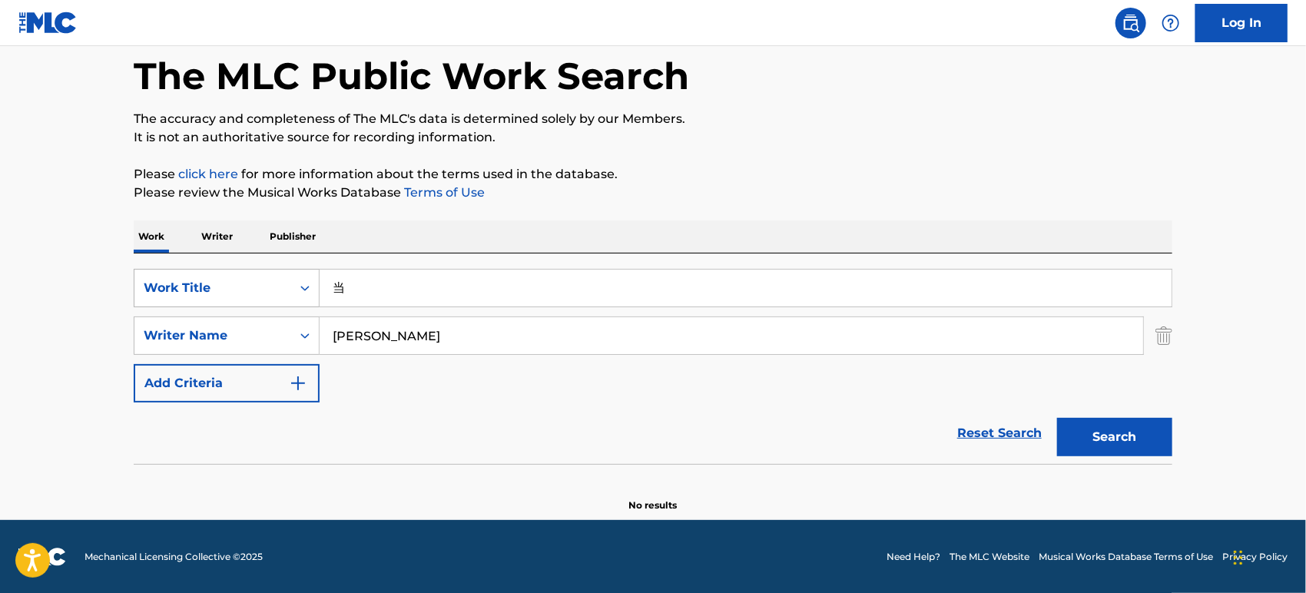
click at [254, 287] on div "SearchWithCriteriae48a51d5-3299-4934-9a8f-7f1a849cb2af Work Title 当" at bounding box center [653, 288] width 1039 height 38
drag, startPoint x: 389, startPoint y: 328, endPoint x: 278, endPoint y: 333, distance: 110.8
click at [278, 333] on div "SearchWithCriteriac67df281-1906-4ebe-94f9-2b02a07fbe4d Writer Name [PERSON_NAME]" at bounding box center [653, 335] width 1039 height 38
paste input "ZHUANG"
type input "ZHUANG"
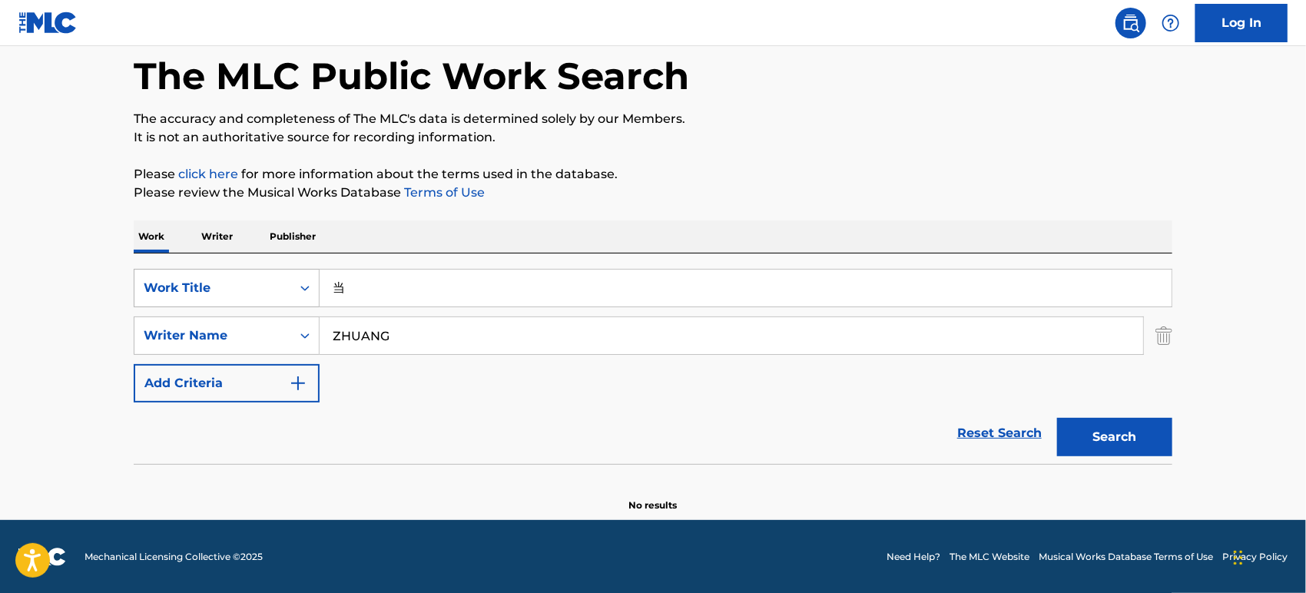
drag, startPoint x: 476, startPoint y: 286, endPoint x: 289, endPoint y: 283, distance: 187.5
click at [289, 283] on div "SearchWithCriteriae48a51d5-3299-4934-9a8f-7f1a849cb2af Work Title 当" at bounding box center [653, 288] width 1039 height 38
drag, startPoint x: 467, startPoint y: 288, endPoint x: 366, endPoint y: 290, distance: 101.4
click at [366, 290] on input "dang sin eui no rai" at bounding box center [746, 288] width 852 height 37
drag, startPoint x: 472, startPoint y: 291, endPoint x: 234, endPoint y: 285, distance: 239.0
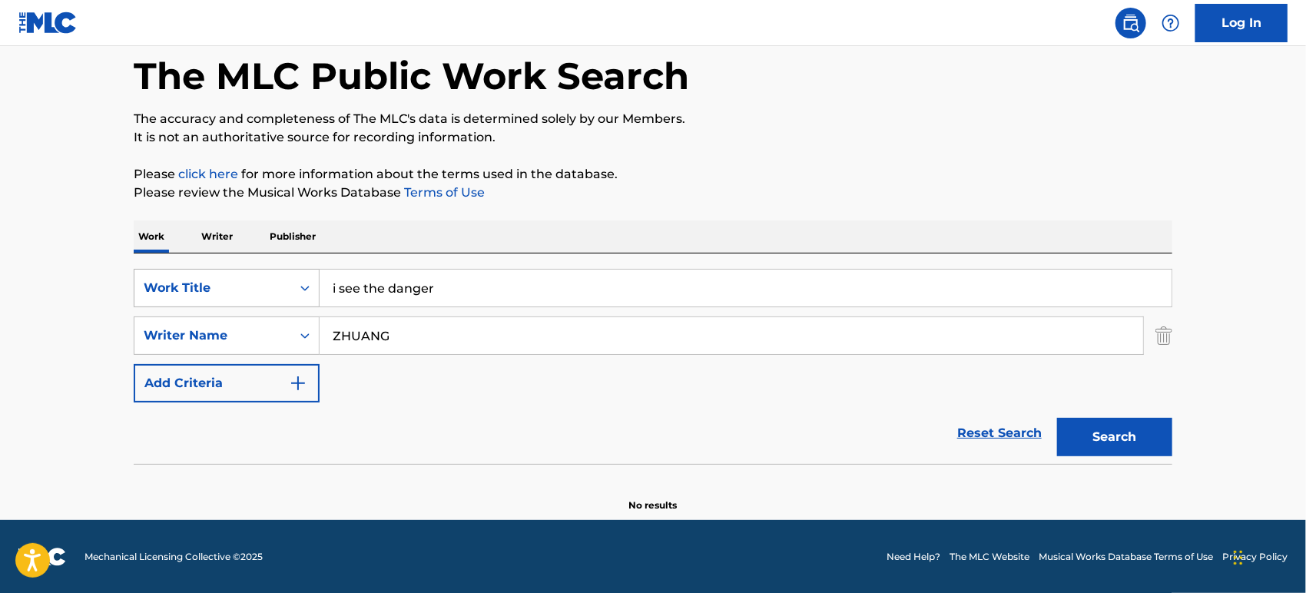
click at [234, 285] on div "SearchWithCriteriae48a51d5-3299-4934-9a8f-7f1a849cb2af Work Title i see the dan…" at bounding box center [653, 288] width 1039 height 38
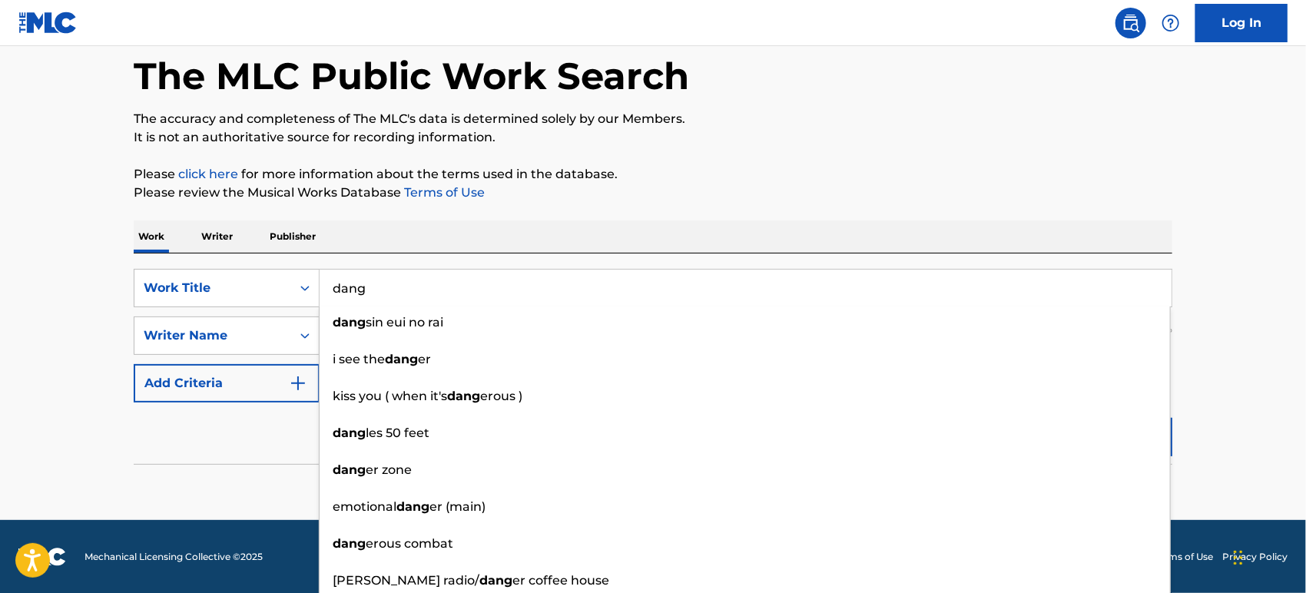
type input "dang"
click at [262, 466] on section at bounding box center [653, 468] width 1039 height 8
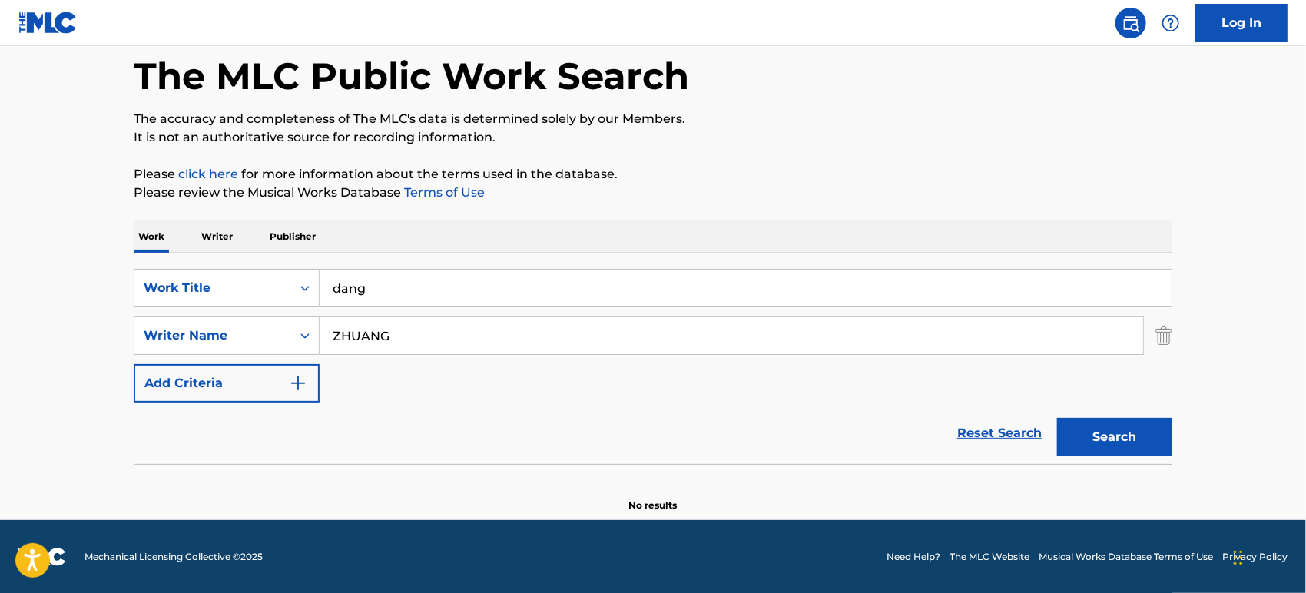
click at [1122, 426] on button "Search" at bounding box center [1114, 437] width 115 height 38
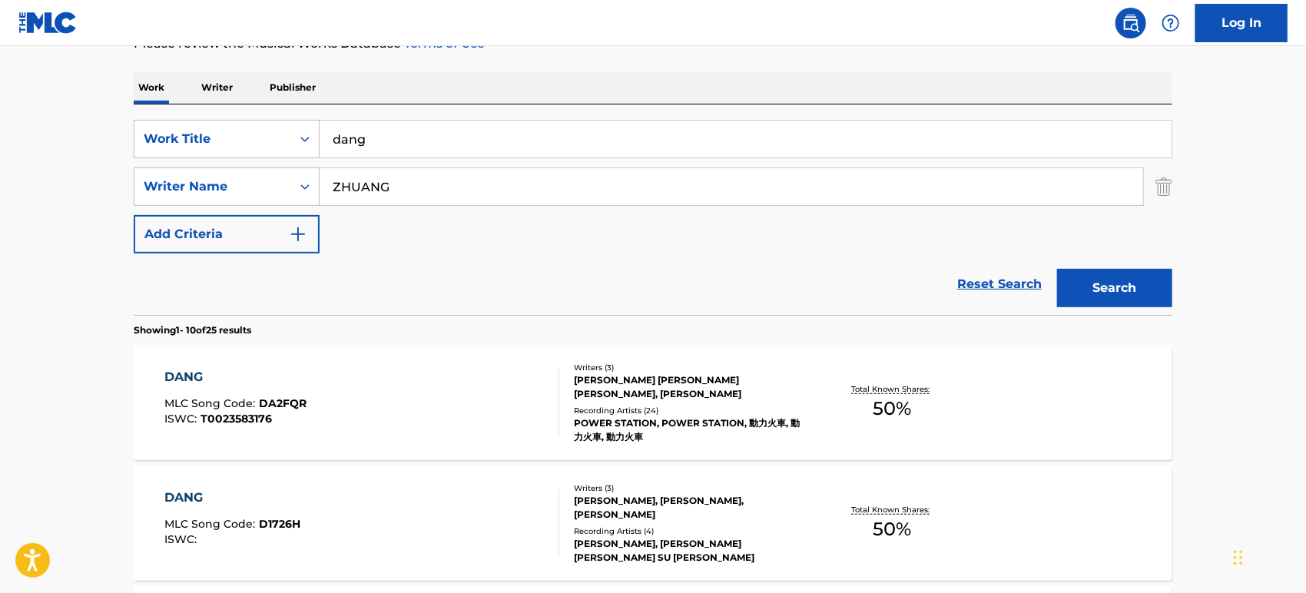
scroll to position [499, 0]
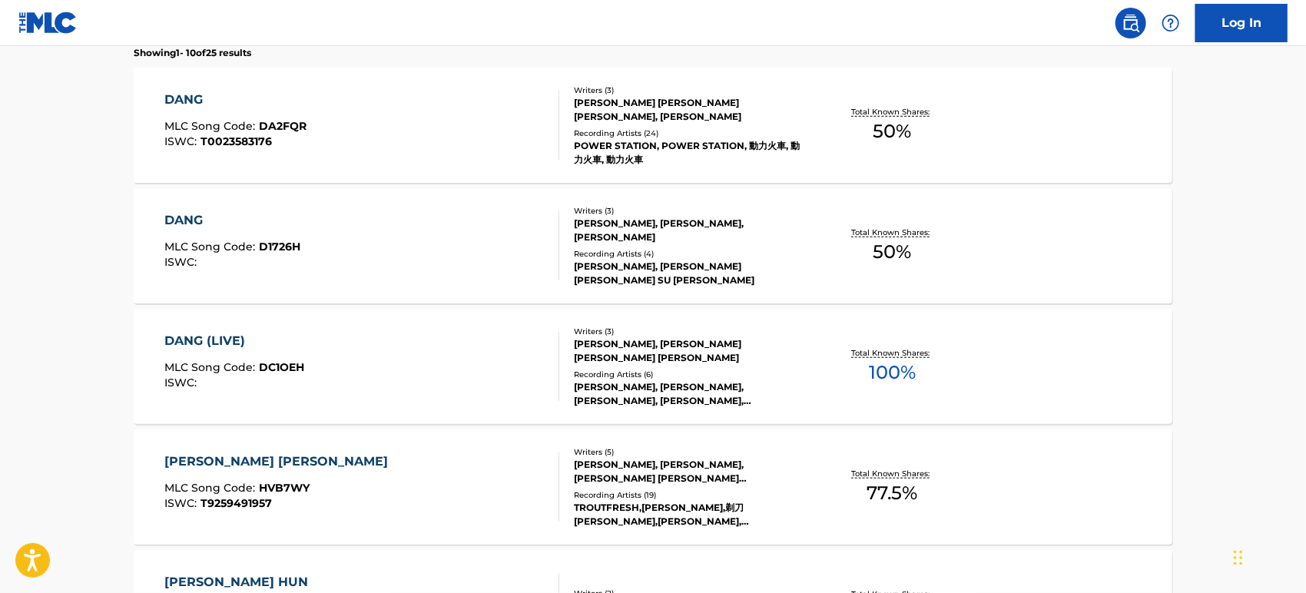
click at [578, 128] on div "Recording Artists ( 24 )" at bounding box center [690, 134] width 232 height 12
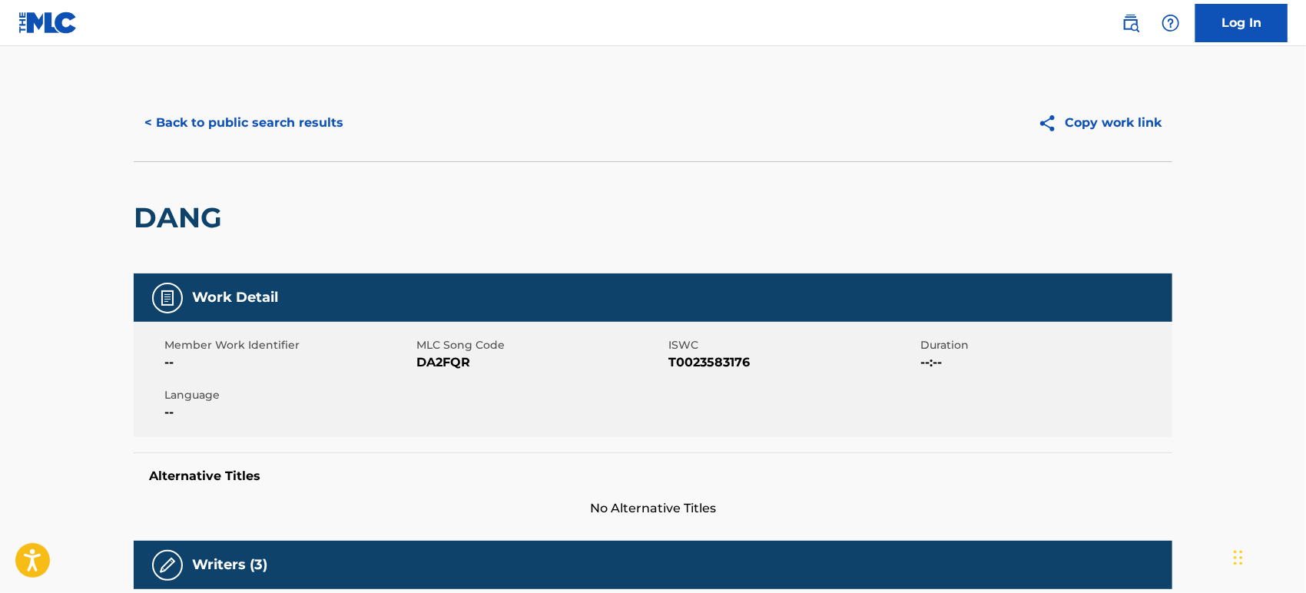
click at [422, 361] on span "DA2FQR" at bounding box center [540, 362] width 248 height 18
copy span "DA2FQR"
click at [710, 358] on span "T0023583176" at bounding box center [792, 362] width 248 height 18
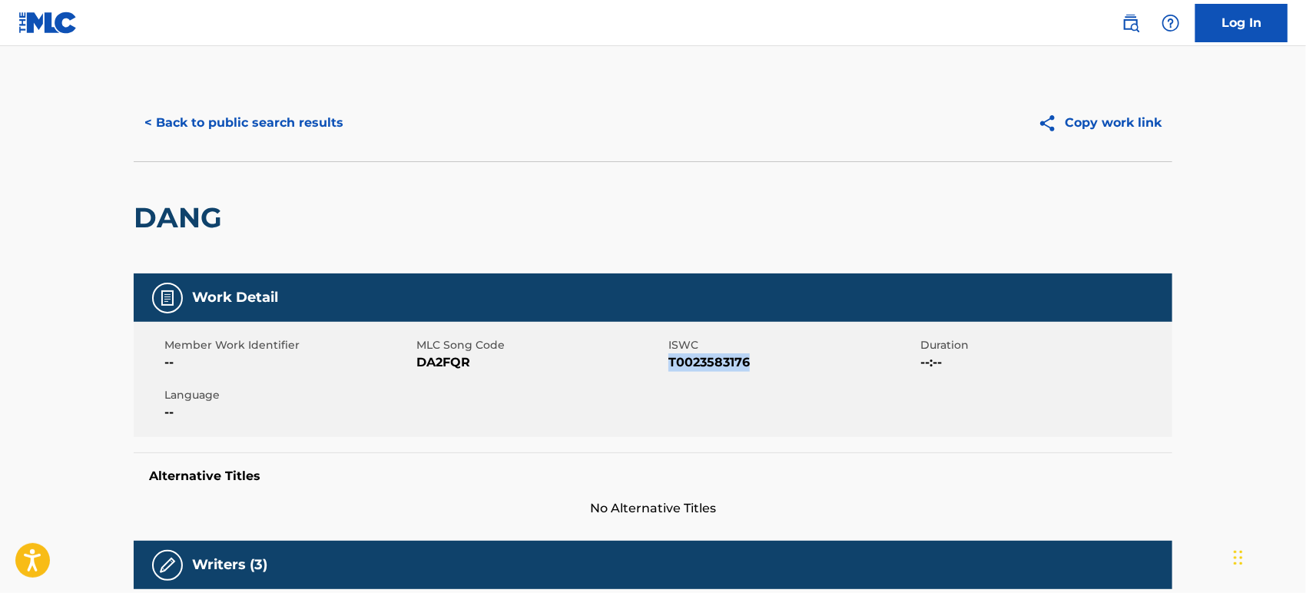
copy span "T0023583176"
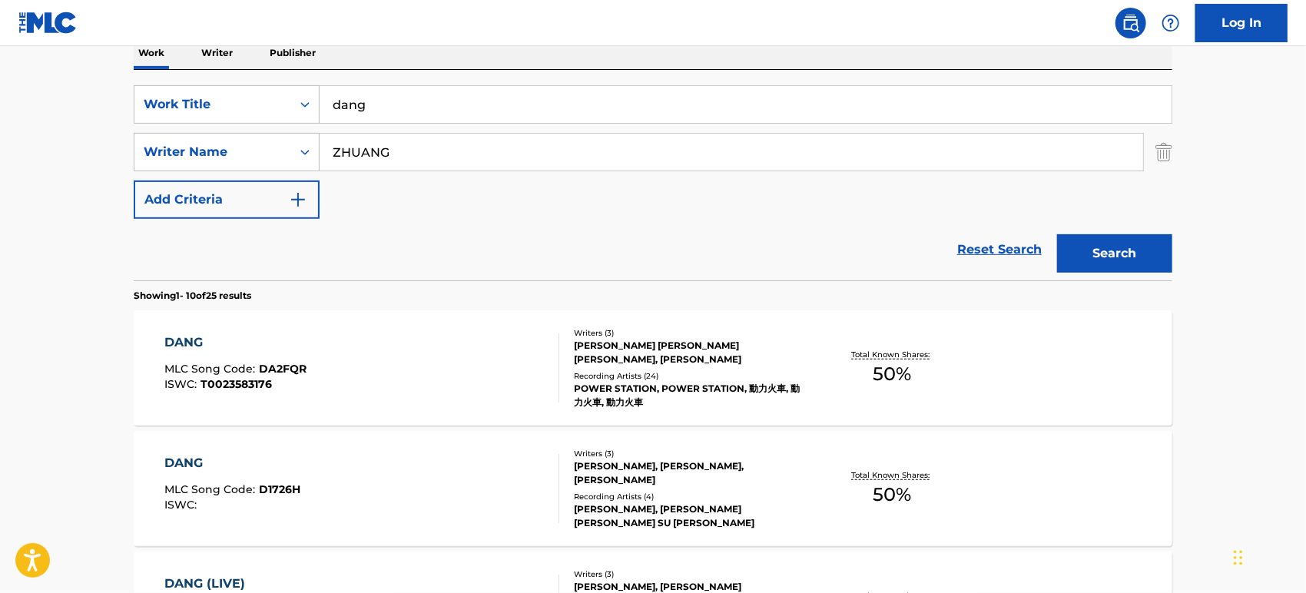
scroll to position [246, 0]
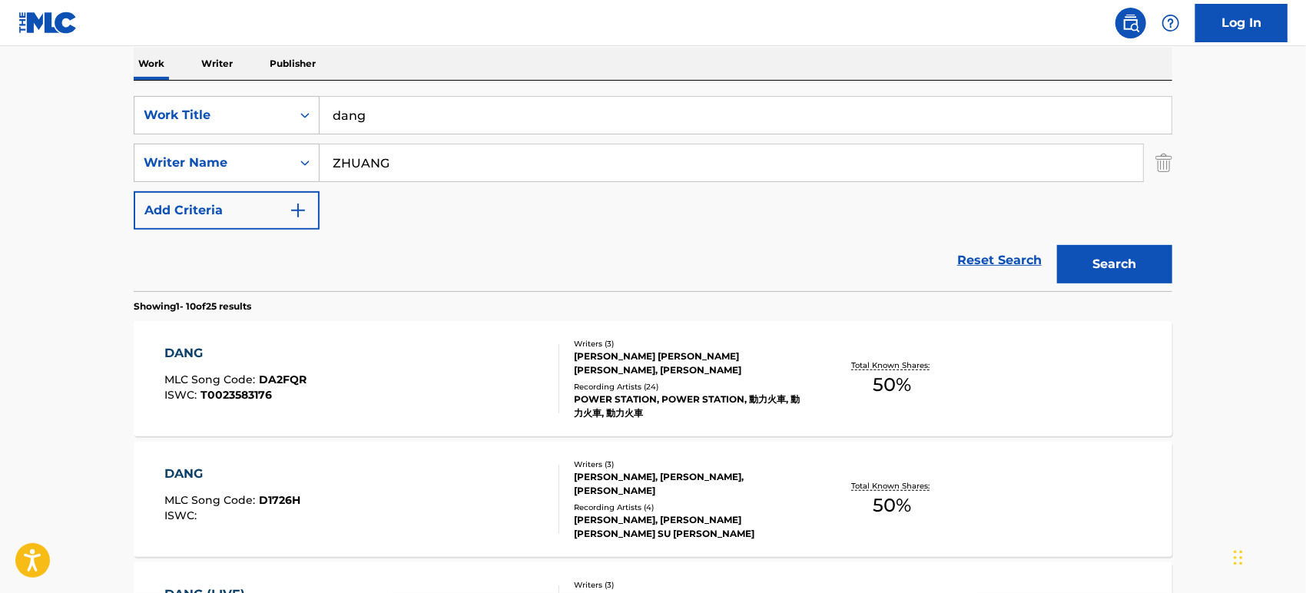
click at [378, 500] on div "DANG MLC Song Code : D1726H ISWC :" at bounding box center [362, 499] width 395 height 69
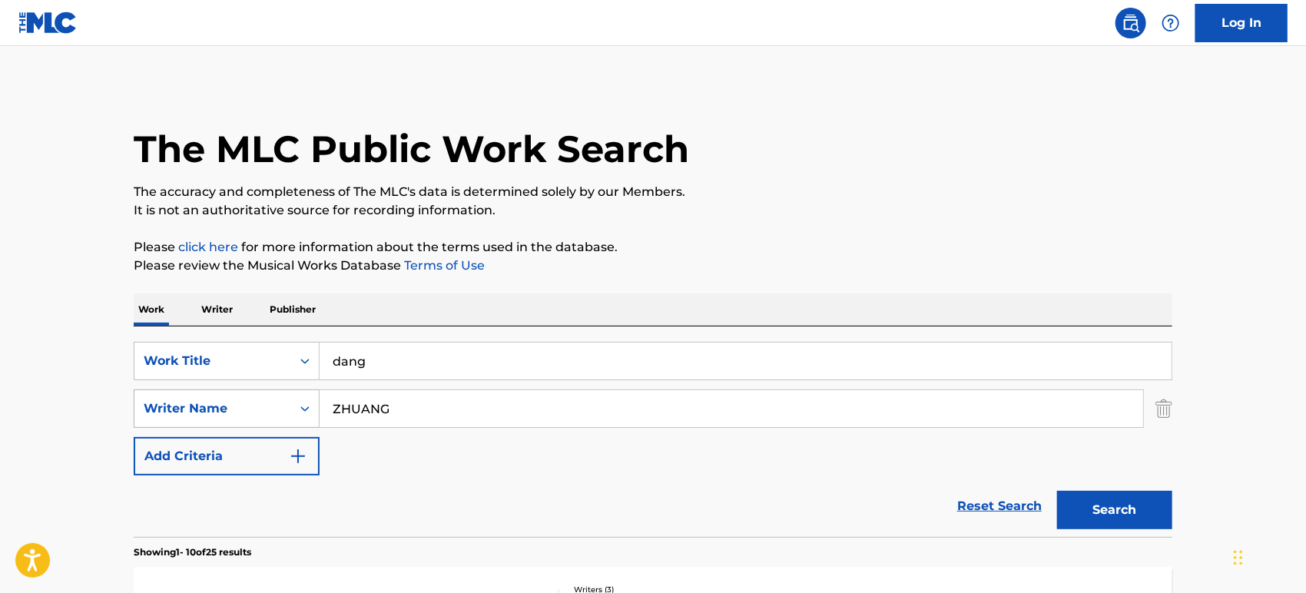
click at [291, 405] on div "Search Form" at bounding box center [305, 409] width 28 height 28
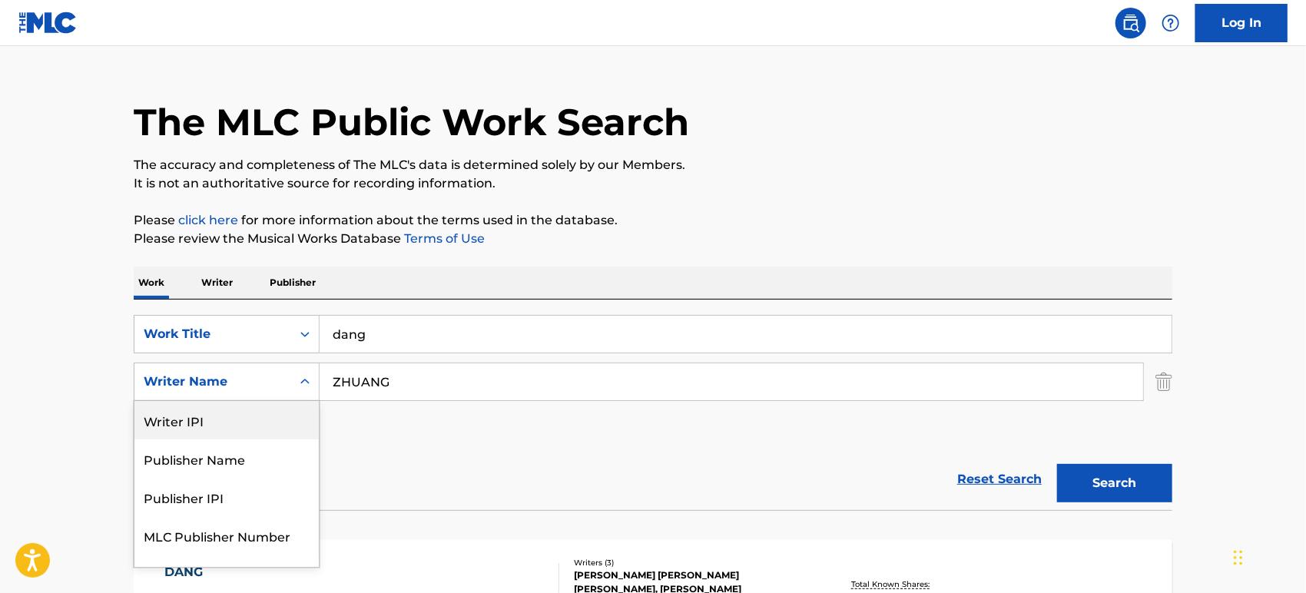
scroll to position [26, 0]
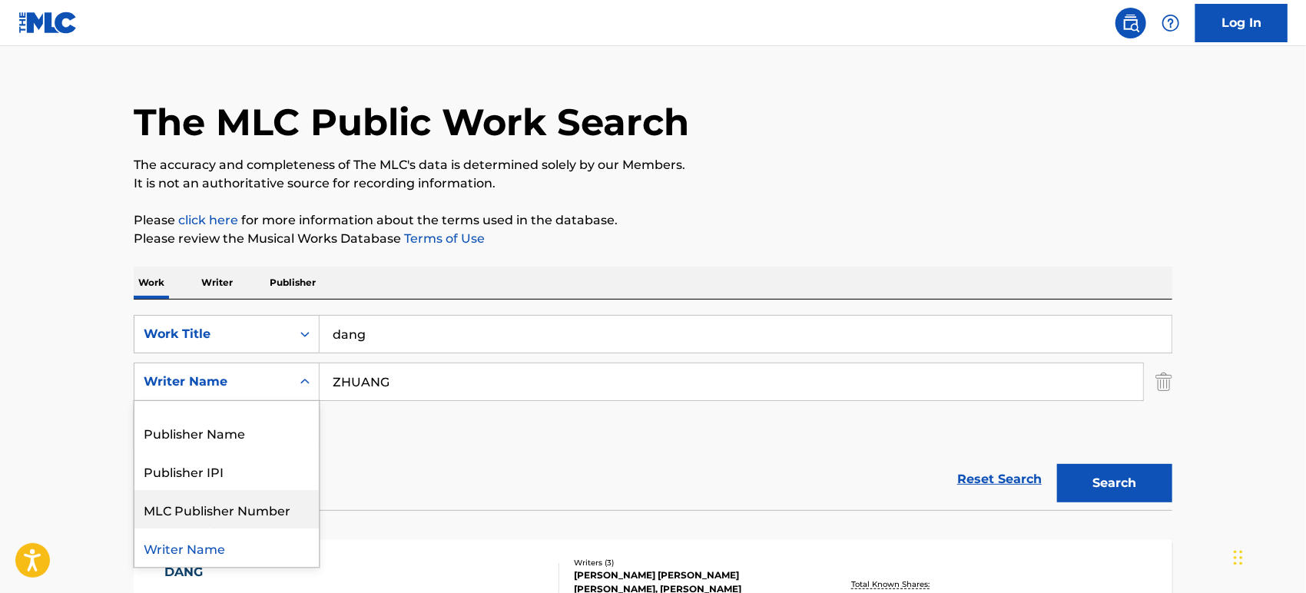
click at [277, 508] on div "MLC Publisher Number" at bounding box center [226, 509] width 184 height 38
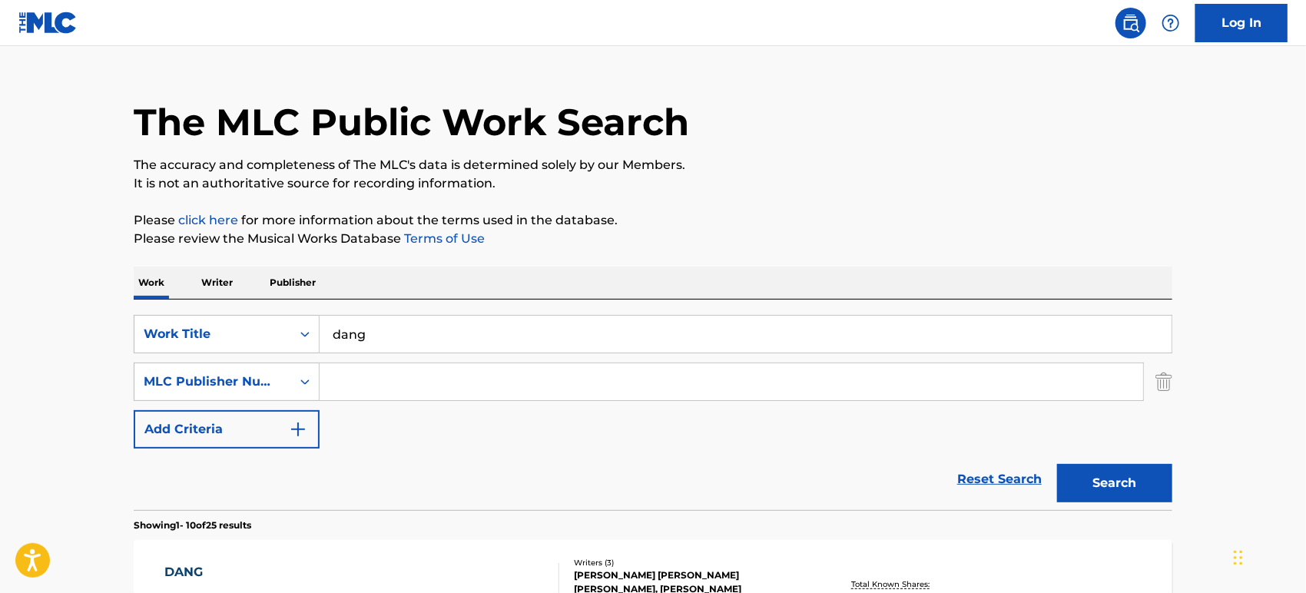
click at [406, 386] on input "Search Form" at bounding box center [732, 381] width 824 height 37
paste input "T3263749668"
type input "T3263749668"
click at [1057, 464] on button "Search" at bounding box center [1114, 483] width 115 height 38
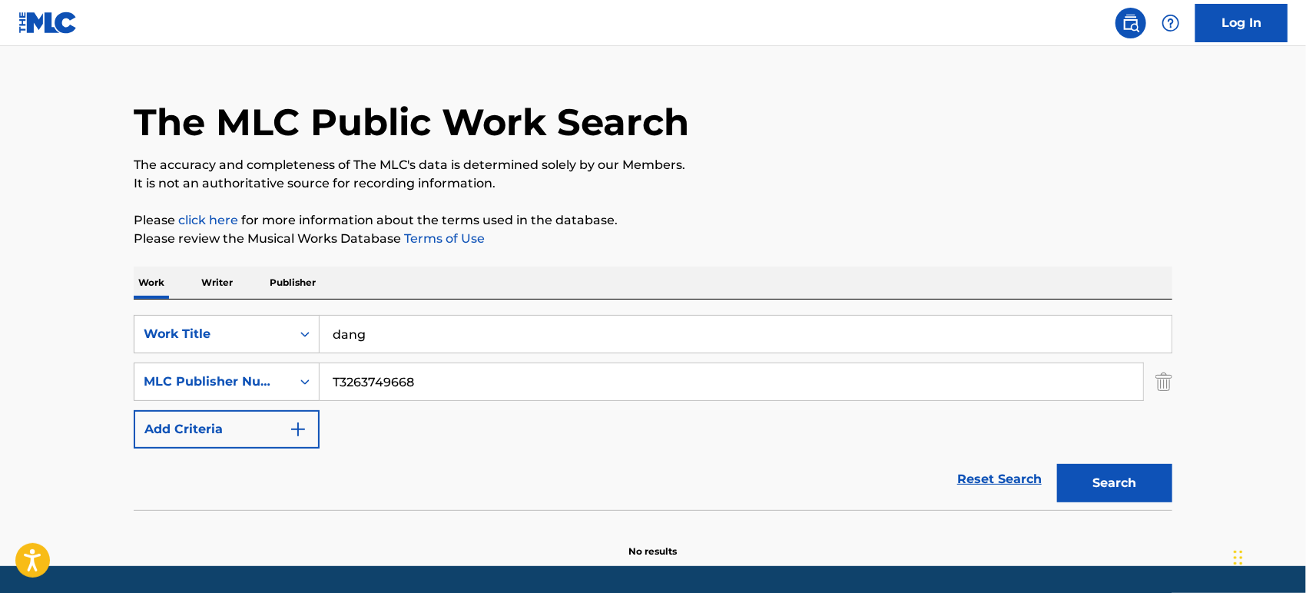
click at [218, 282] on p "Writer" at bounding box center [217, 283] width 41 height 32
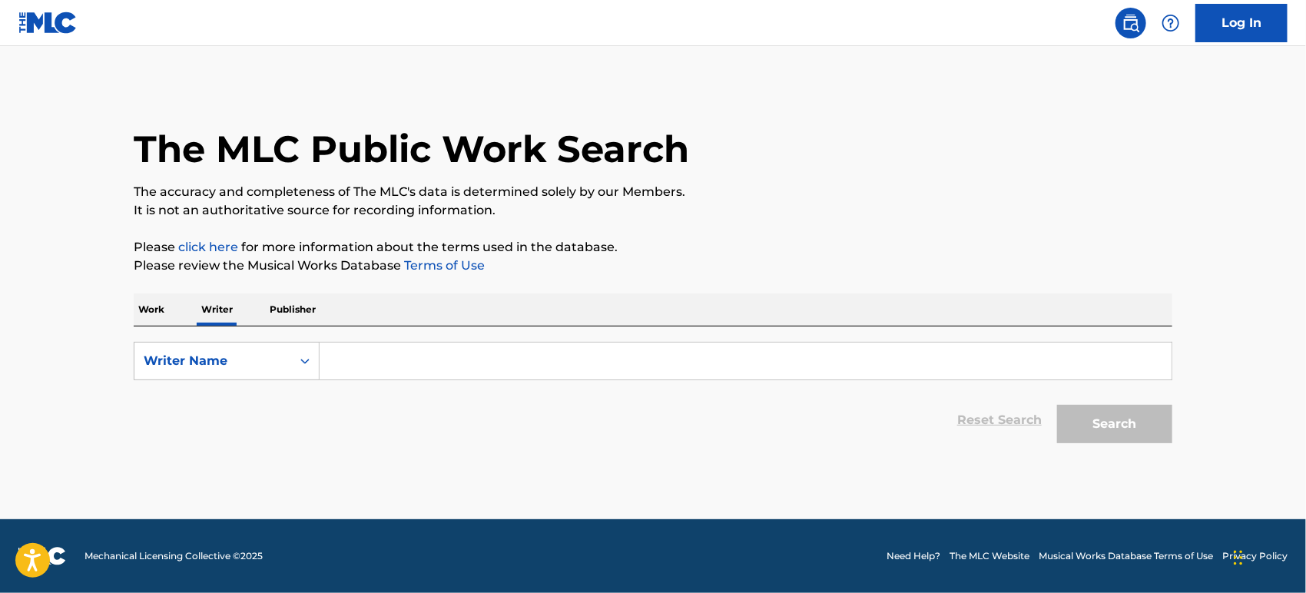
click at [290, 312] on p "Publisher" at bounding box center [292, 309] width 55 height 32
click at [167, 313] on p "Work" at bounding box center [151, 309] width 35 height 32
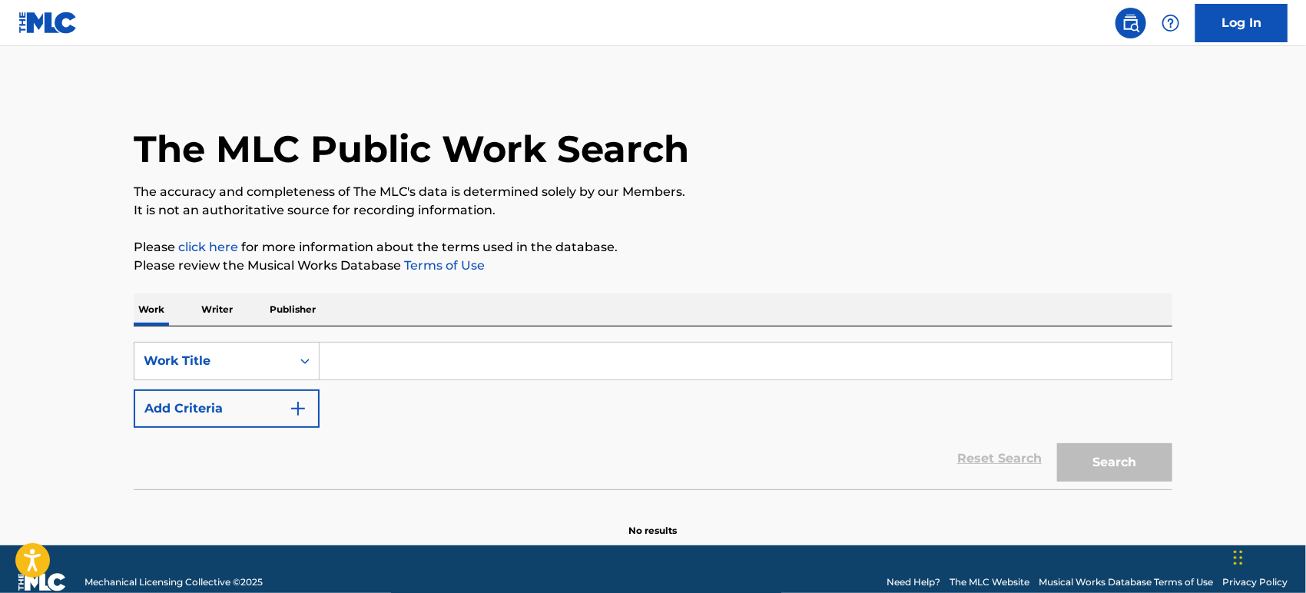
click at [199, 306] on p "Writer" at bounding box center [217, 309] width 41 height 32
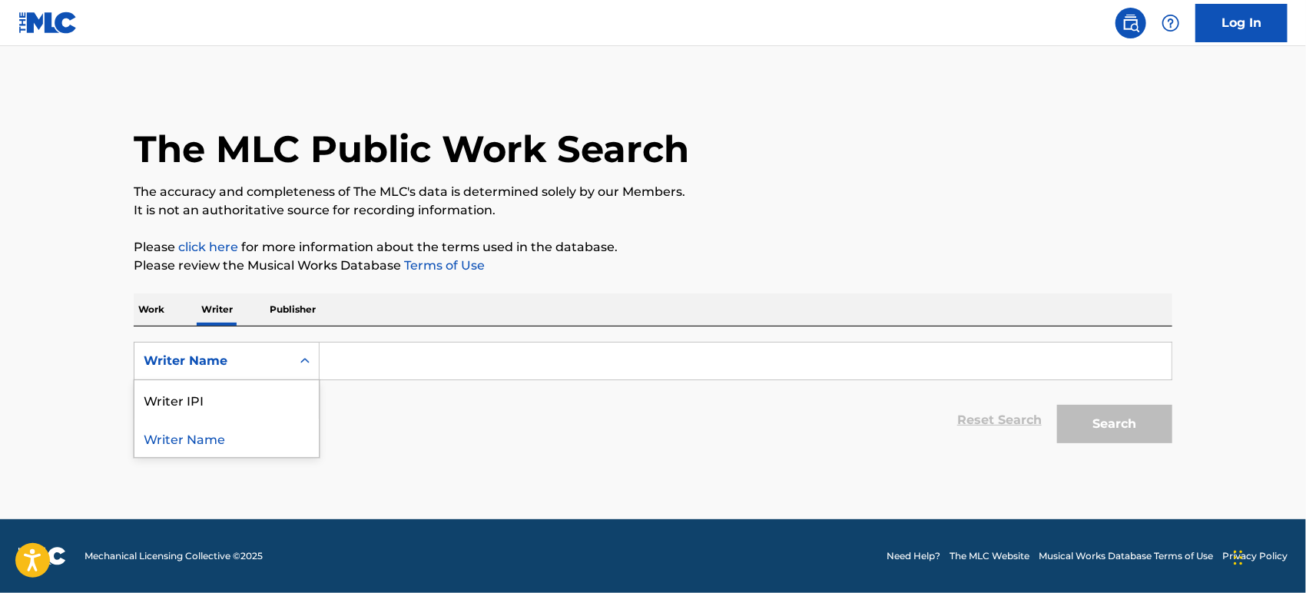
click at [252, 349] on div "Writer Name" at bounding box center [212, 360] width 157 height 29
click at [164, 304] on p "Work" at bounding box center [151, 309] width 35 height 32
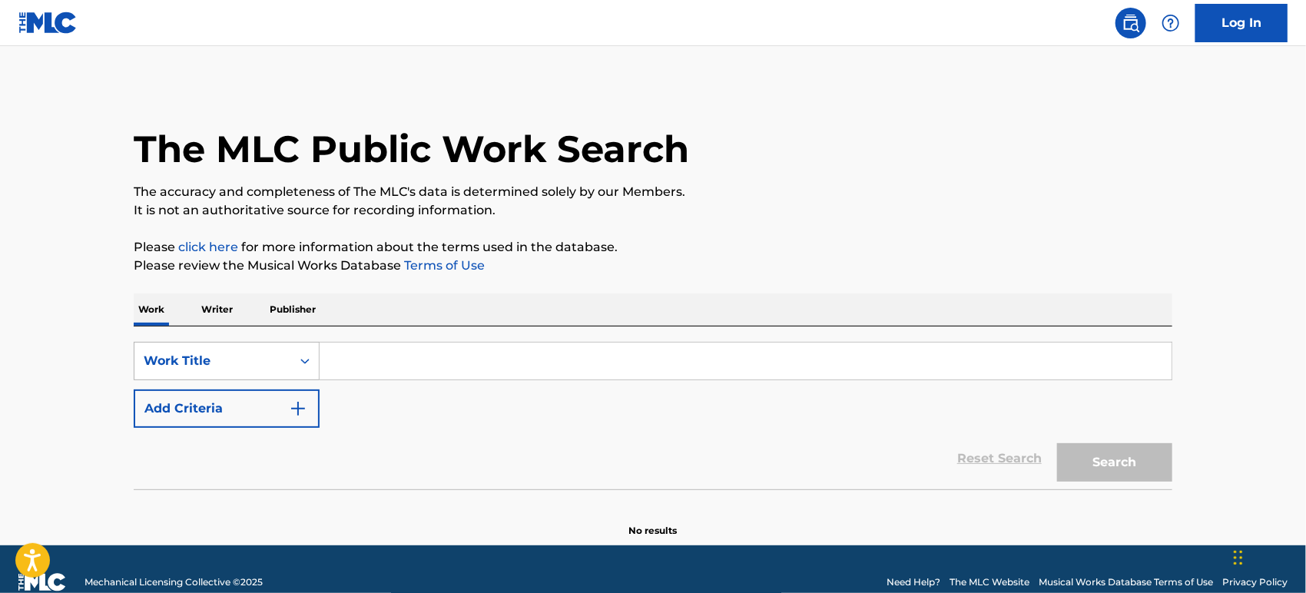
click at [265, 373] on div "Work Title" at bounding box center [227, 361] width 186 height 38
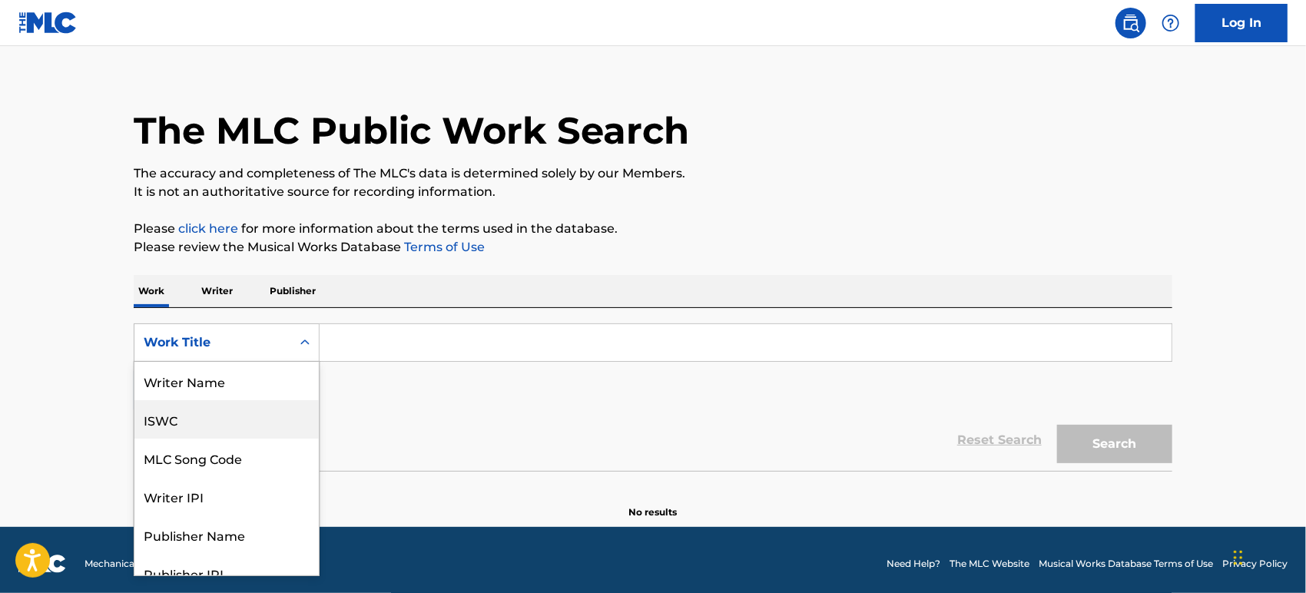
click at [215, 419] on div "ISWC" at bounding box center [226, 419] width 184 height 38
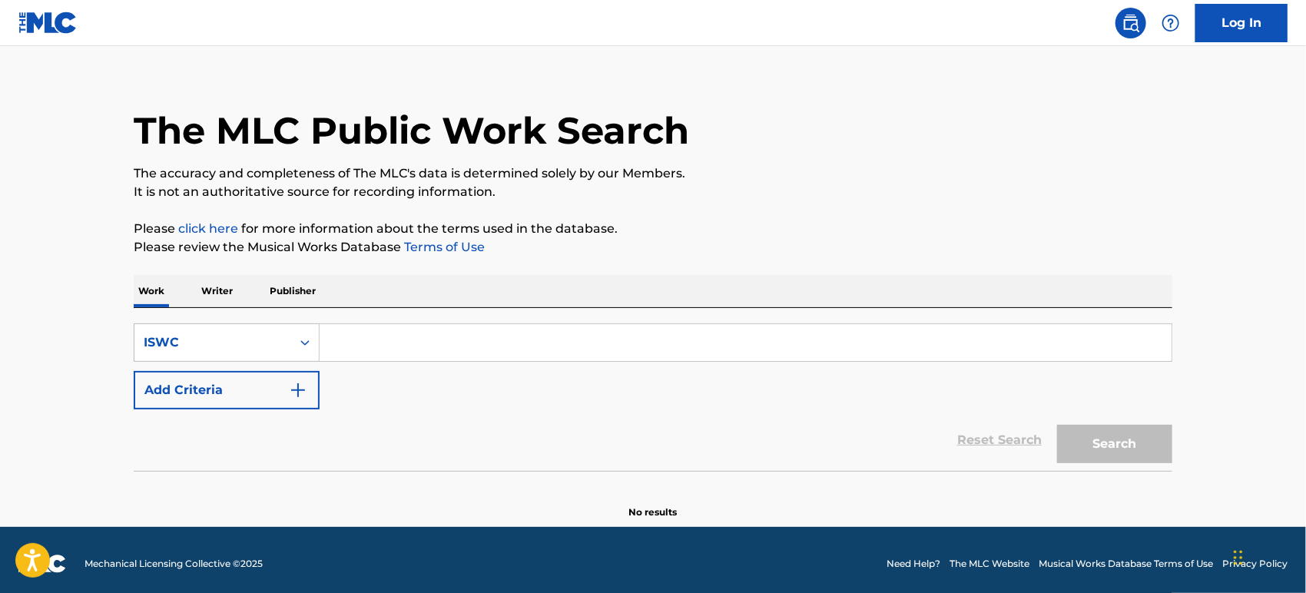
click at [400, 324] on input "Search Form" at bounding box center [746, 342] width 852 height 37
paste input "T3263749668"
click at [1125, 456] on button "Search" at bounding box center [1114, 444] width 115 height 38
click at [1149, 447] on button "Search" at bounding box center [1114, 444] width 115 height 38
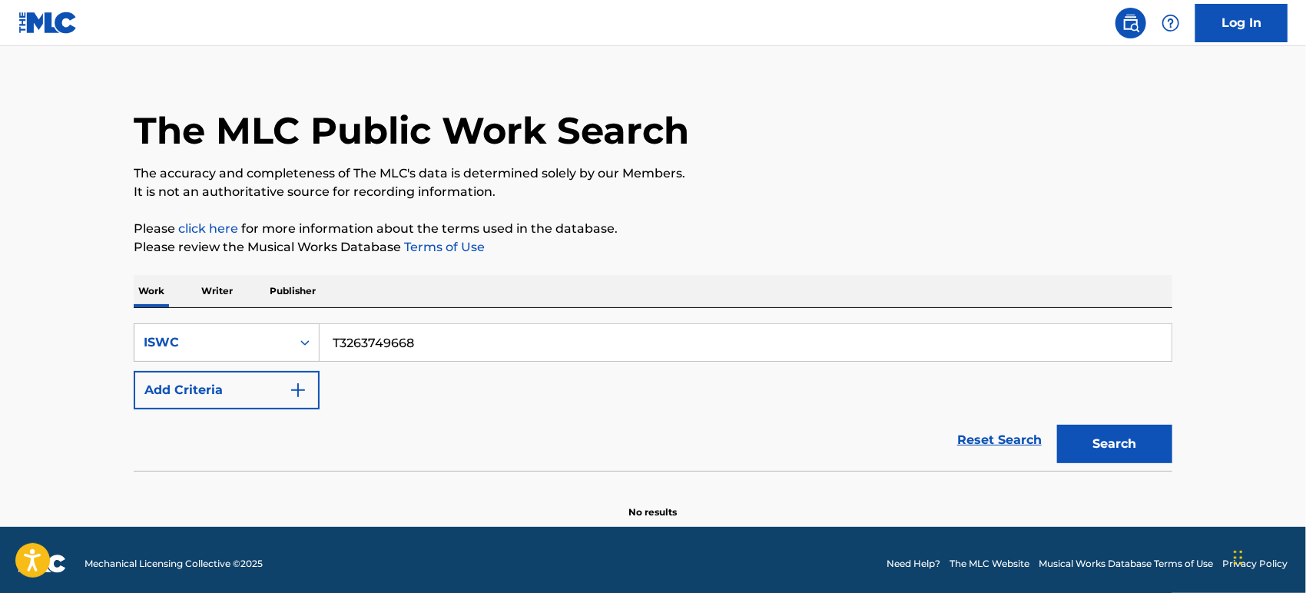
click at [1149, 447] on button "Search" at bounding box center [1114, 444] width 115 height 38
click at [337, 344] on input "T3263749668" at bounding box center [746, 342] width 852 height 37
type input "T-3263749668"
click at [1057, 425] on button "Search" at bounding box center [1114, 444] width 115 height 38
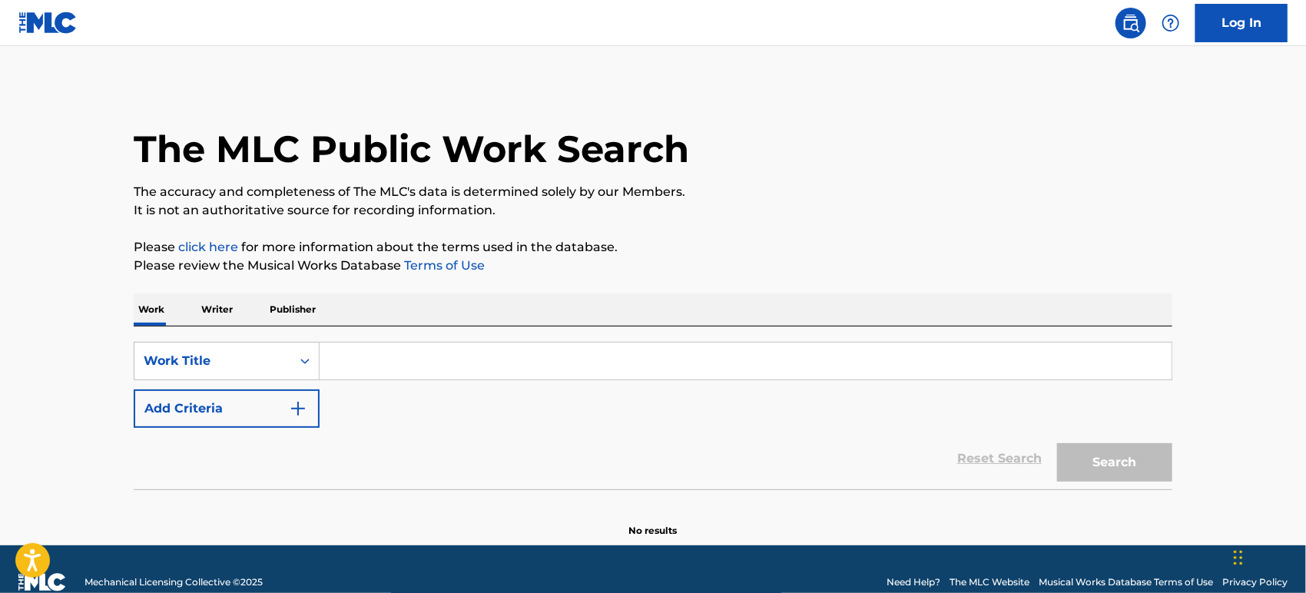
click at [488, 369] on input "Search Form" at bounding box center [746, 361] width 852 height 37
paste input "DANG"
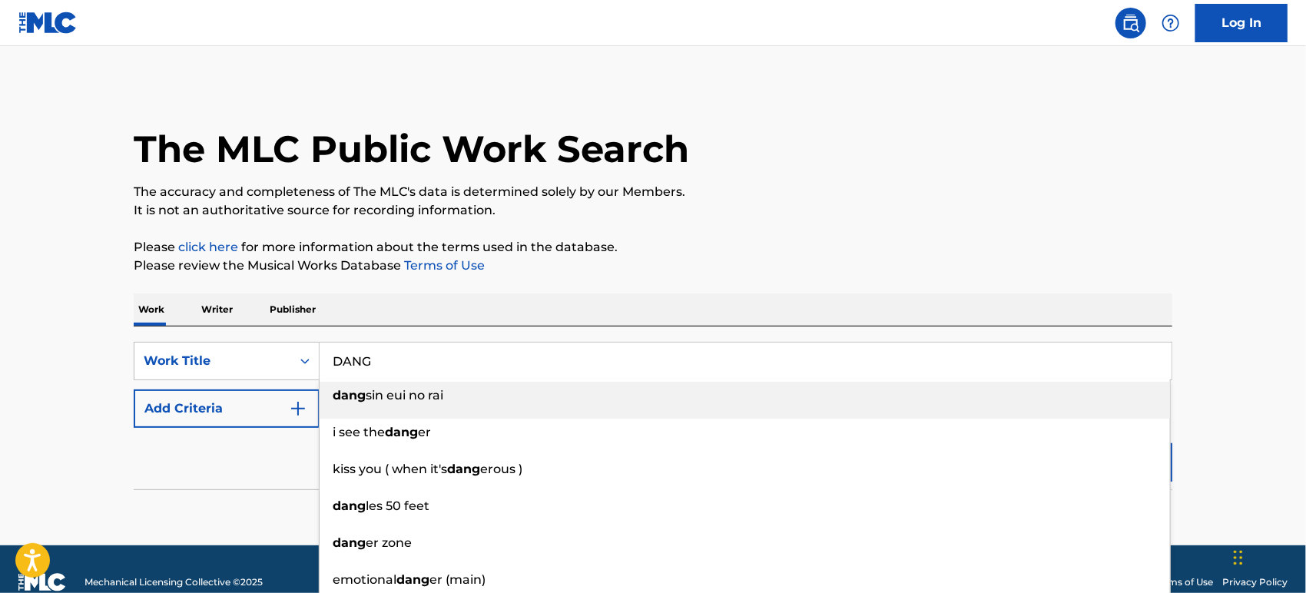
type input "DANG"
click at [213, 403] on button "Add Criteria" at bounding box center [227, 408] width 186 height 38
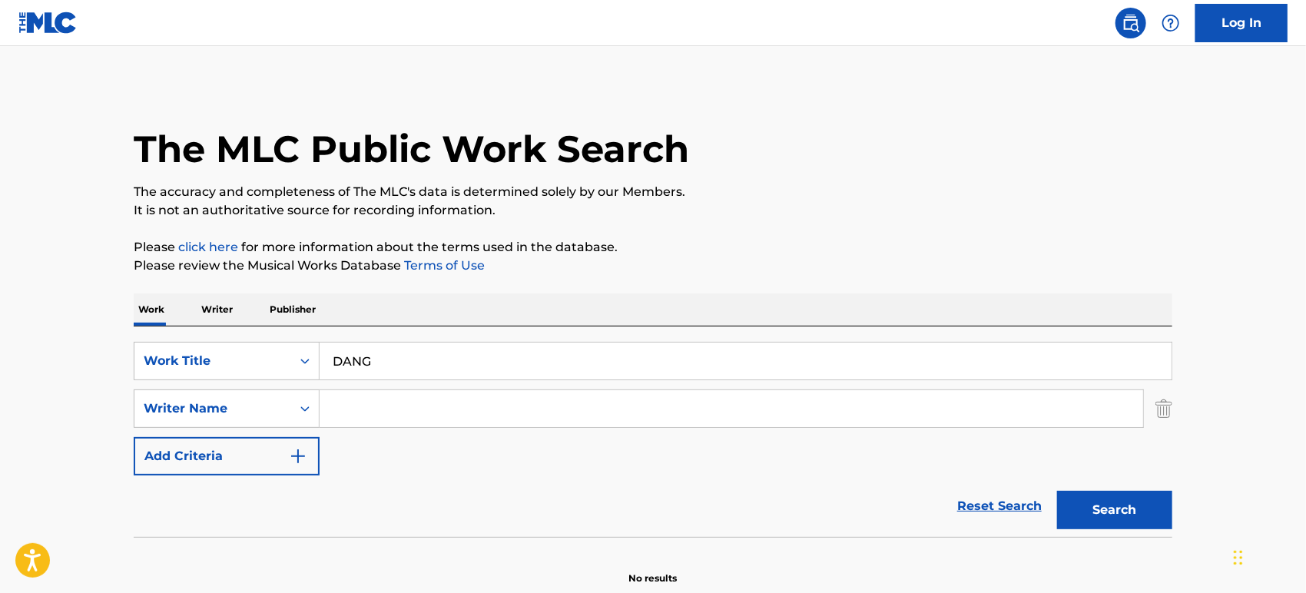
click at [384, 393] on input "Search Form" at bounding box center [732, 408] width 824 height 37
paste input "Zhuang"
type input "Zhuang"
click at [1130, 504] on button "Search" at bounding box center [1114, 510] width 115 height 38
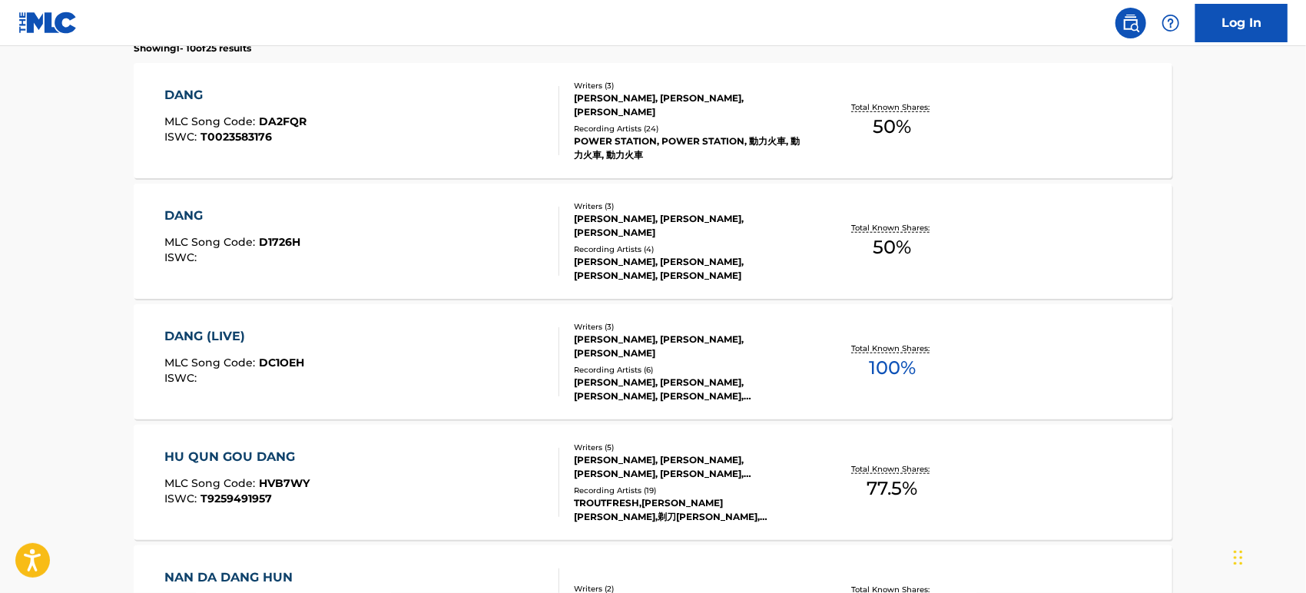
scroll to position [512, 0]
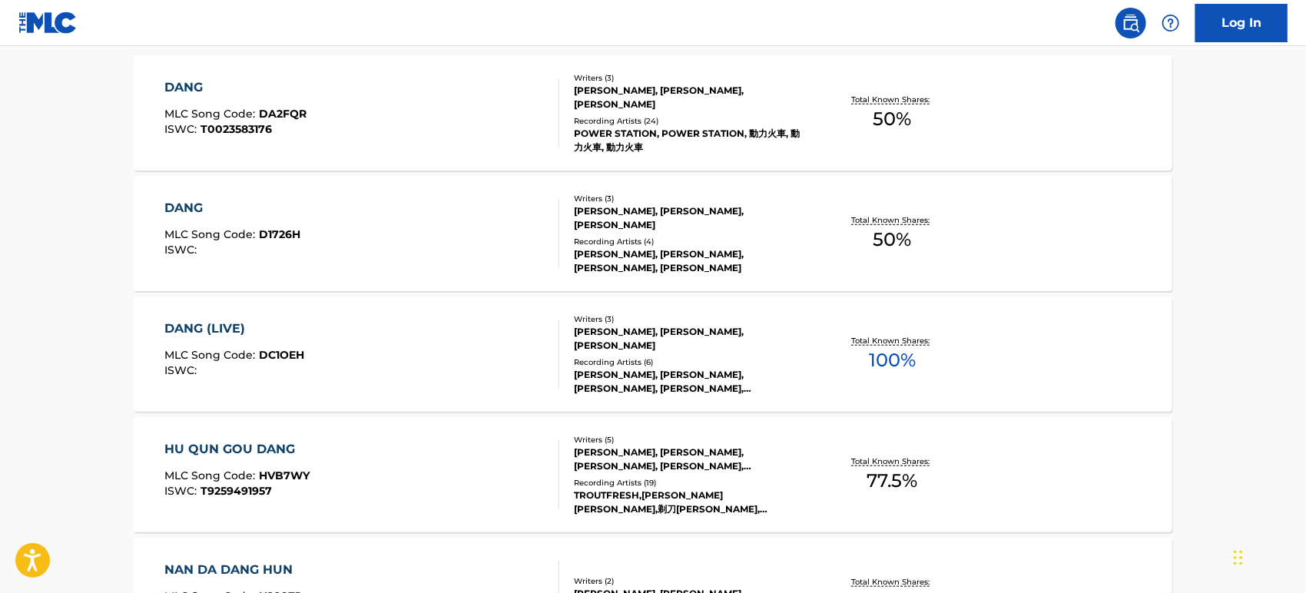
click at [652, 341] on div "WEN ZONG GUO, ZHE CHEN, LI FAN ZHUANG" at bounding box center [690, 339] width 232 height 28
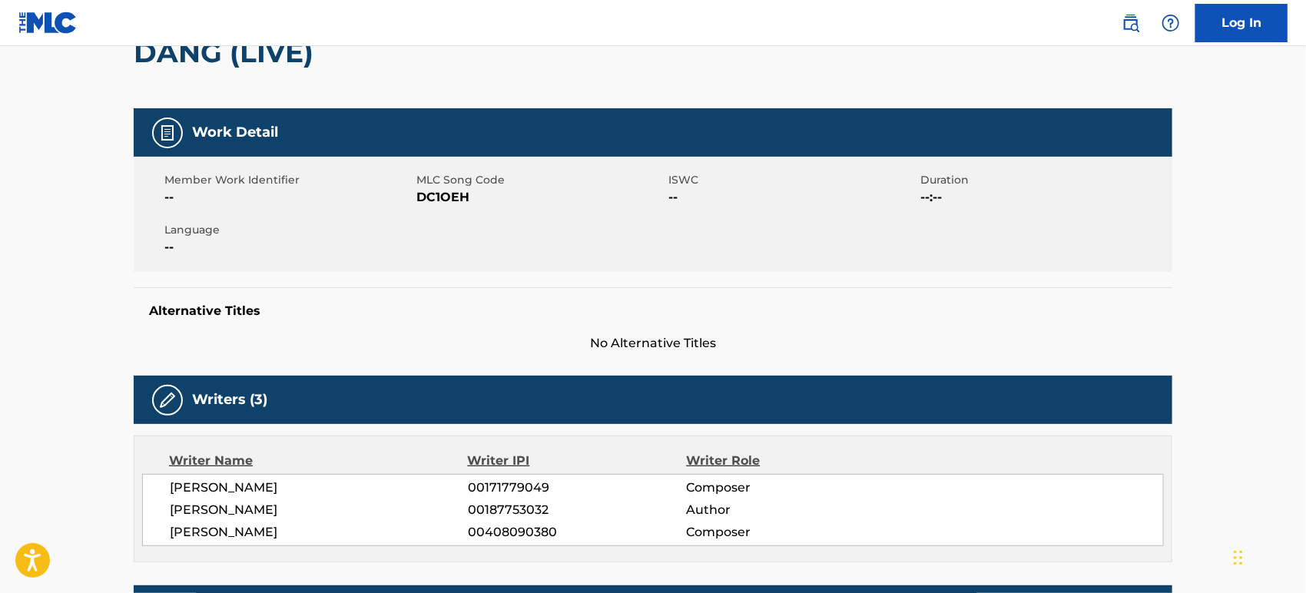
scroll to position [85, 0]
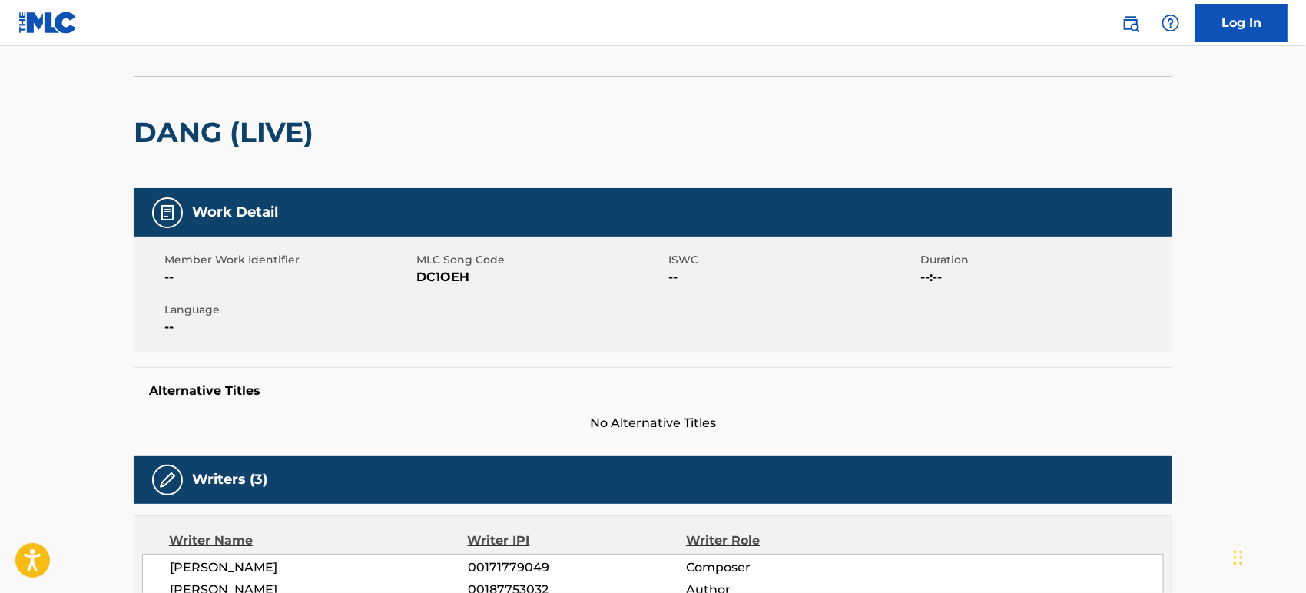
click at [457, 272] on span "DC1OEH" at bounding box center [540, 277] width 248 height 18
copy span "DC1OEH"
